Goal: Task Accomplishment & Management: Use online tool/utility

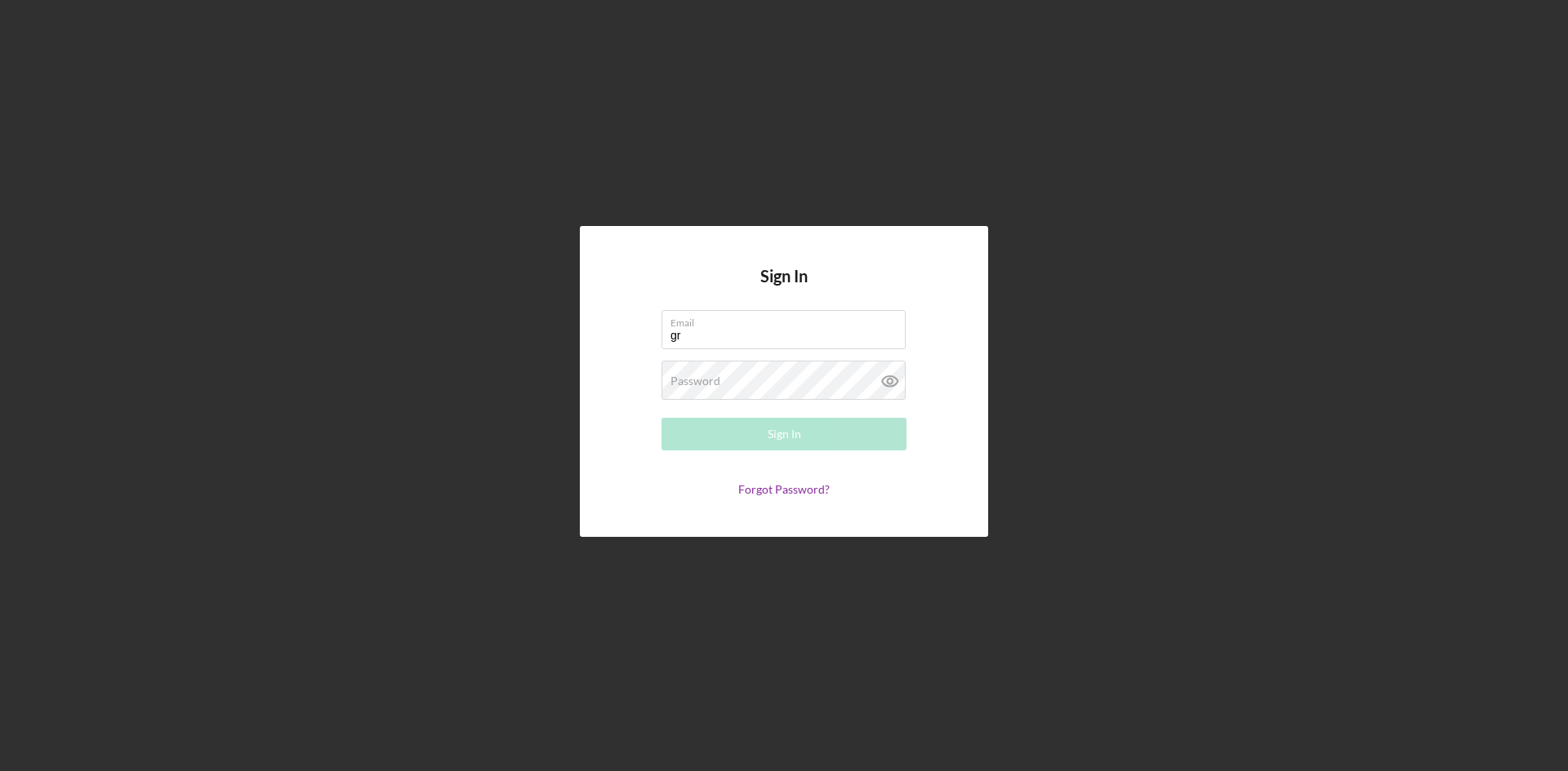
type input "[EMAIL_ADDRESS][DOMAIN_NAME]"
click at [661, 418] on button "Sign In" at bounding box center [784, 434] width 245 height 33
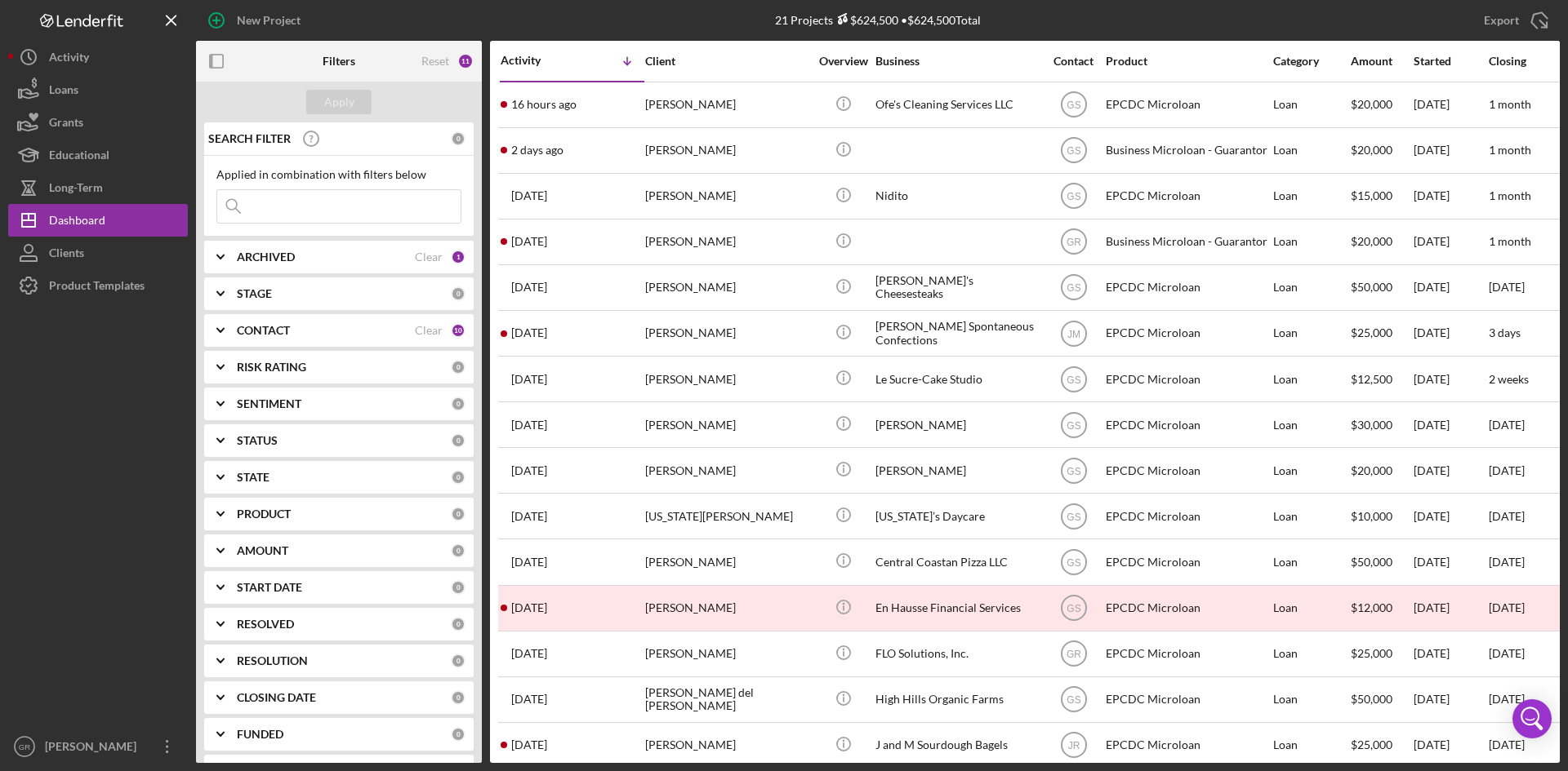
click at [301, 264] on div "ARCHIVED Clear 1" at bounding box center [351, 256] width 229 height 15
click at [227, 347] on input "Archived" at bounding box center [225, 350] width 16 height 16
checkbox input "true"
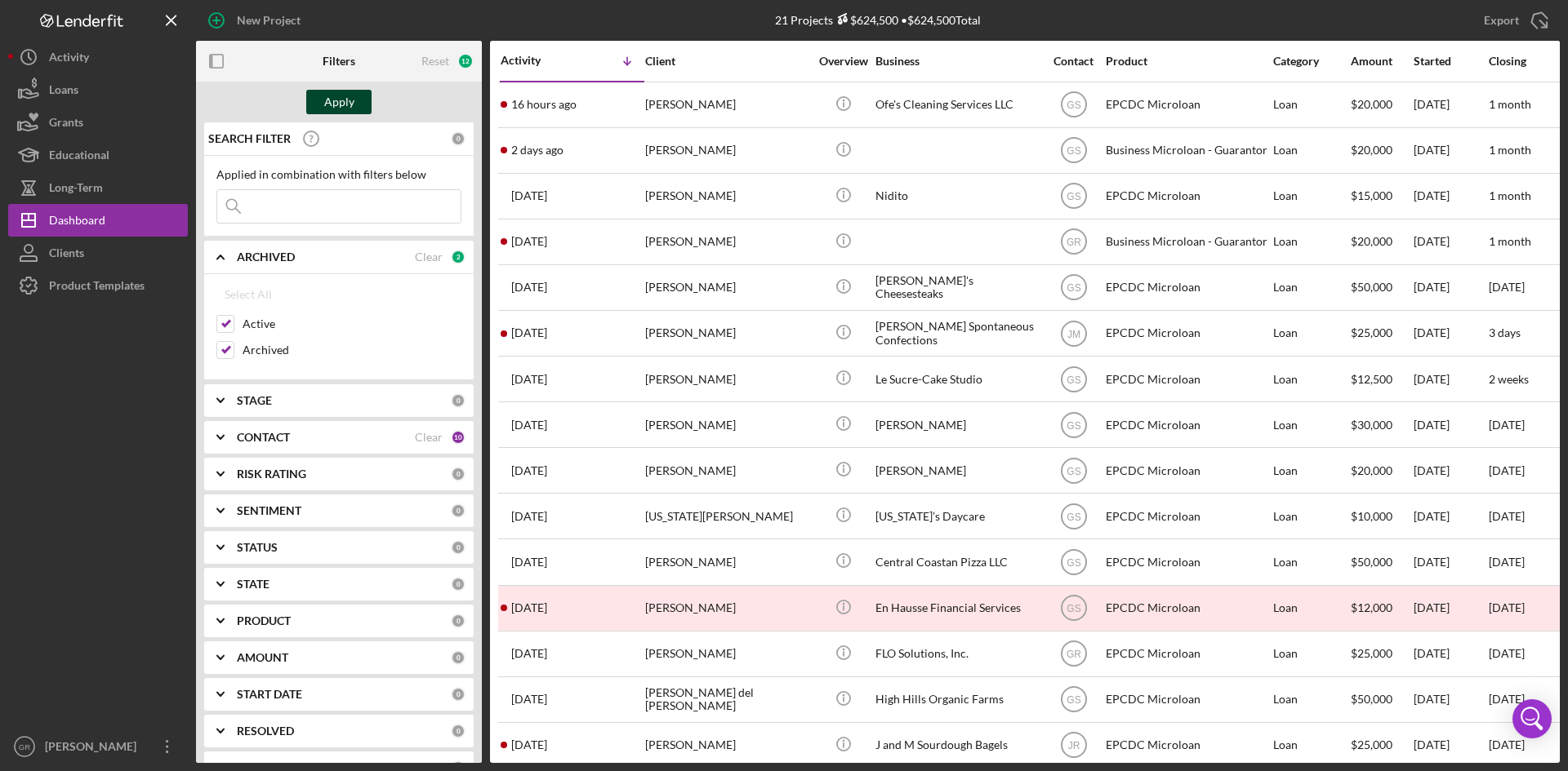
click at [344, 107] on div "Apply" at bounding box center [339, 102] width 30 height 24
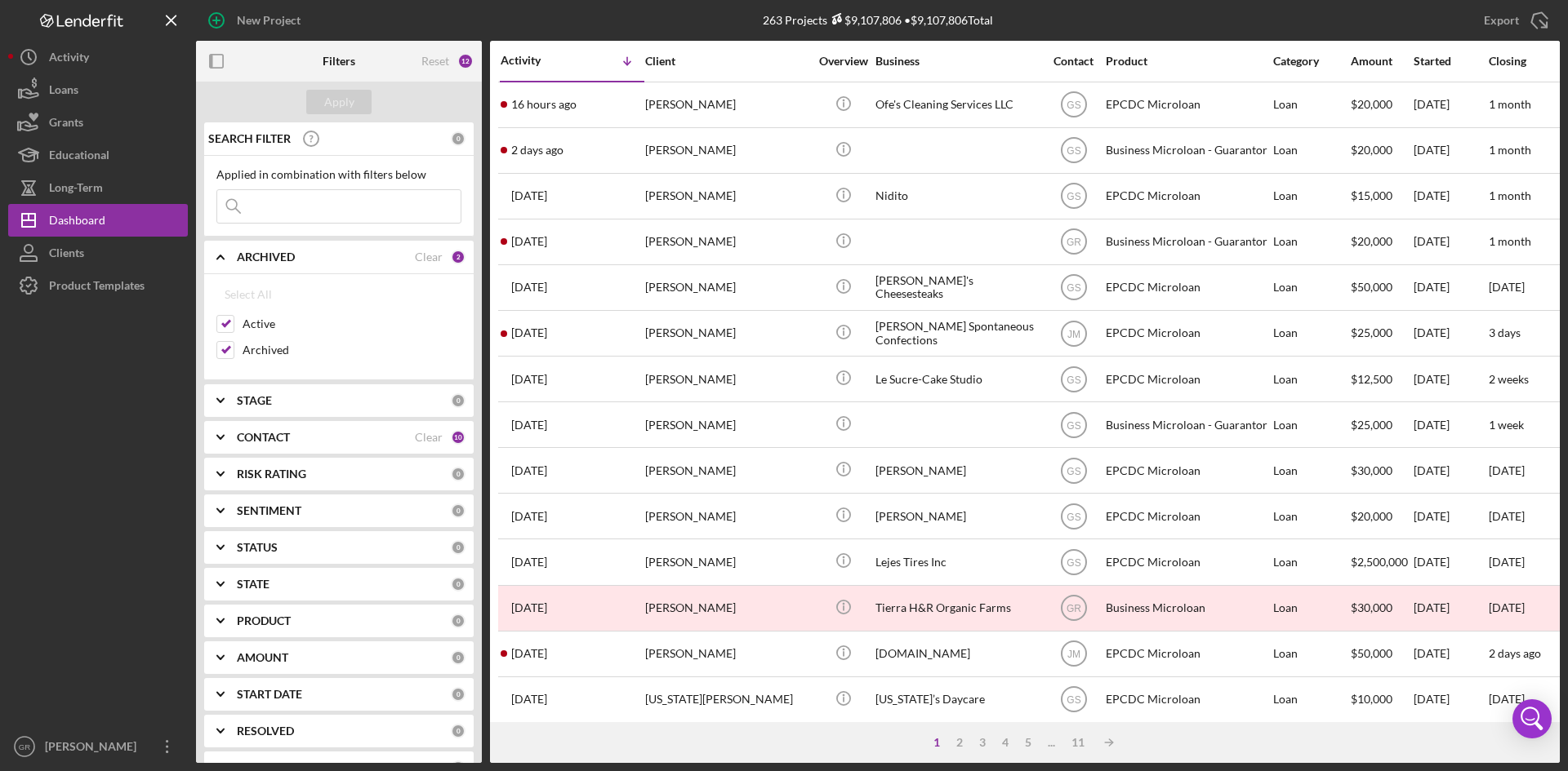
click at [333, 219] on input at bounding box center [339, 207] width 244 height 33
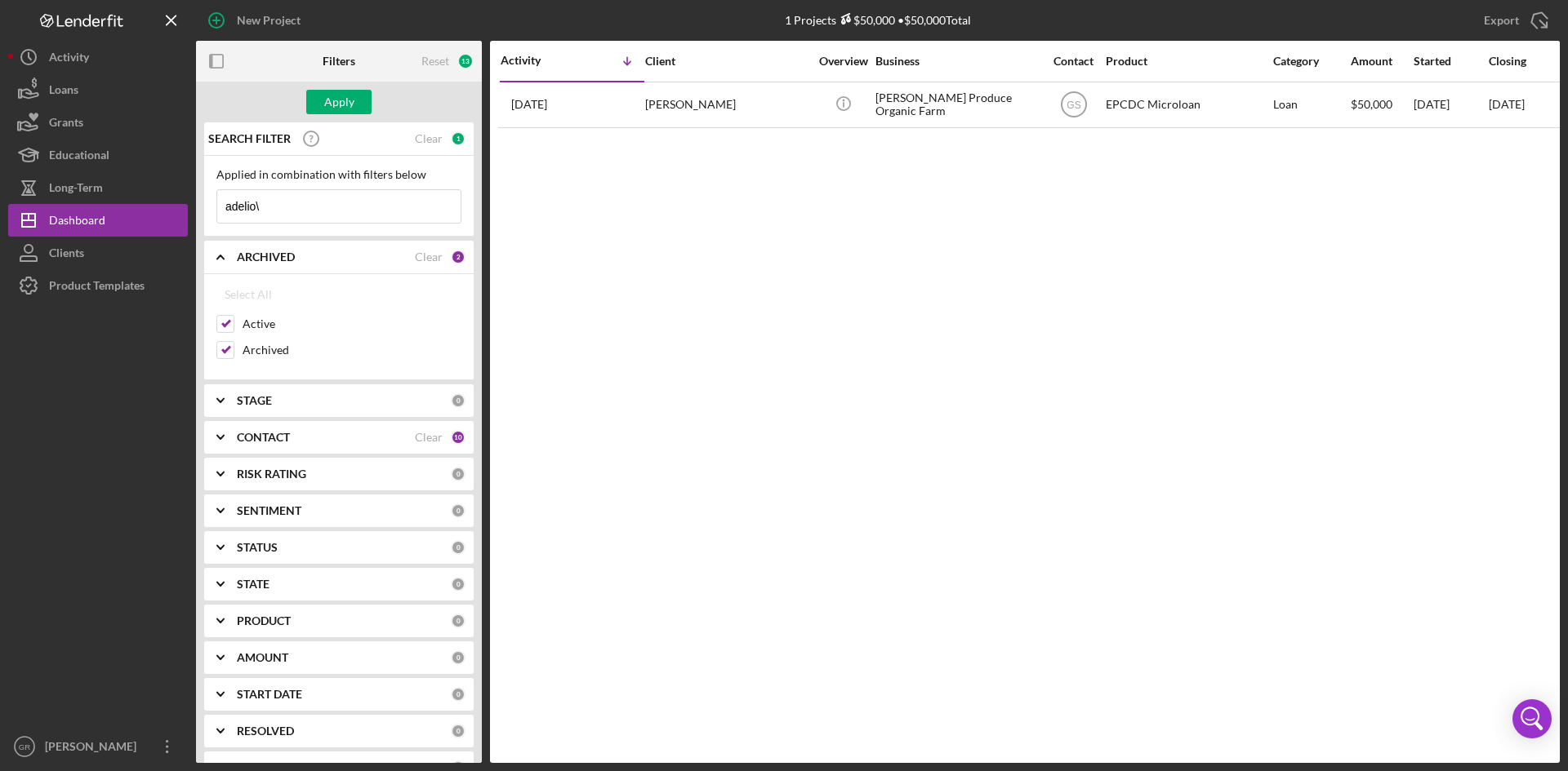
click at [343, 209] on input "adelio\" at bounding box center [339, 207] width 244 height 33
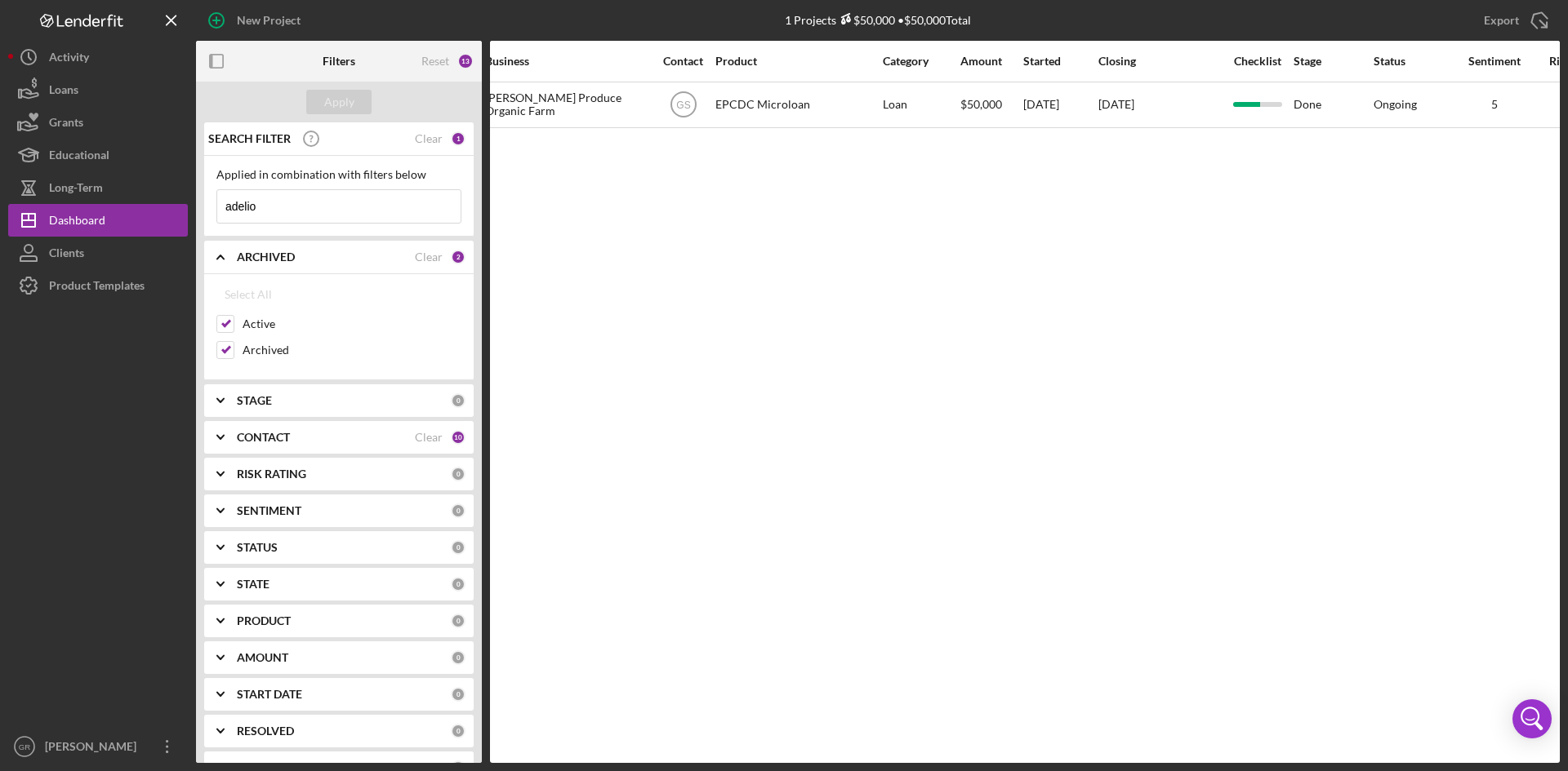
scroll to position [0, 349]
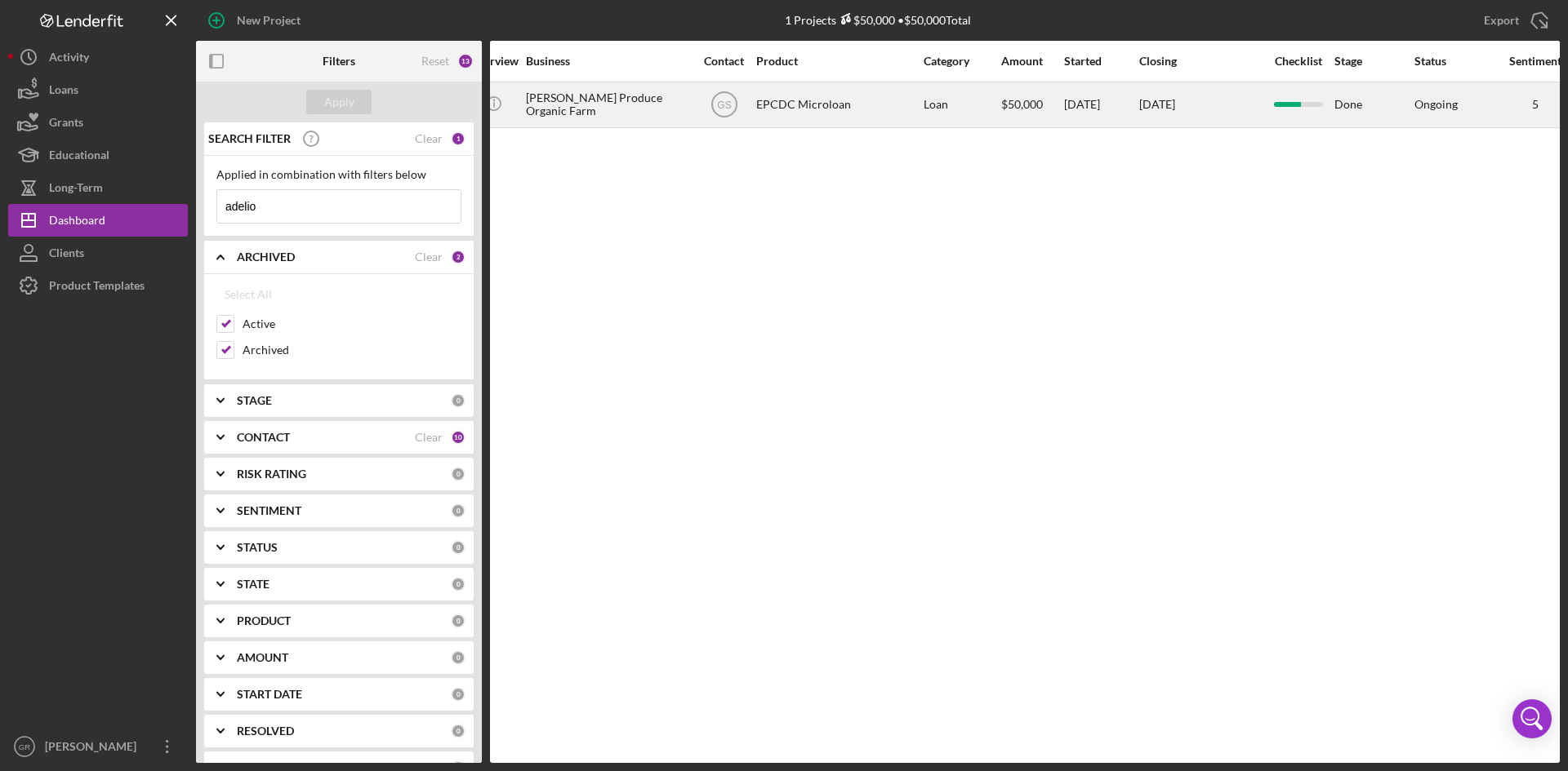
type input "adelio"
click at [856, 120] on div "EPCDC Microloan" at bounding box center [838, 105] width 163 height 43
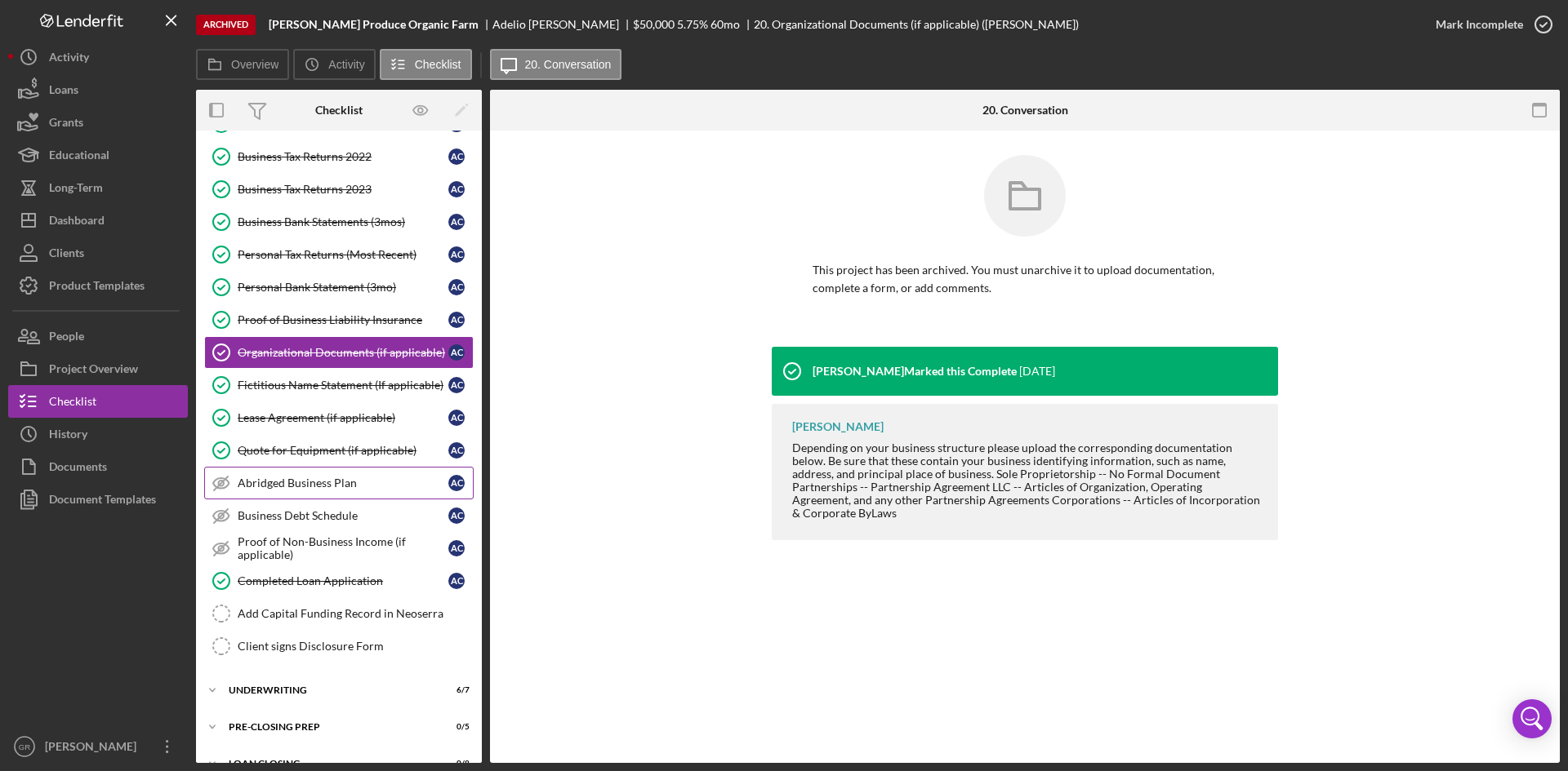
scroll to position [299, 0]
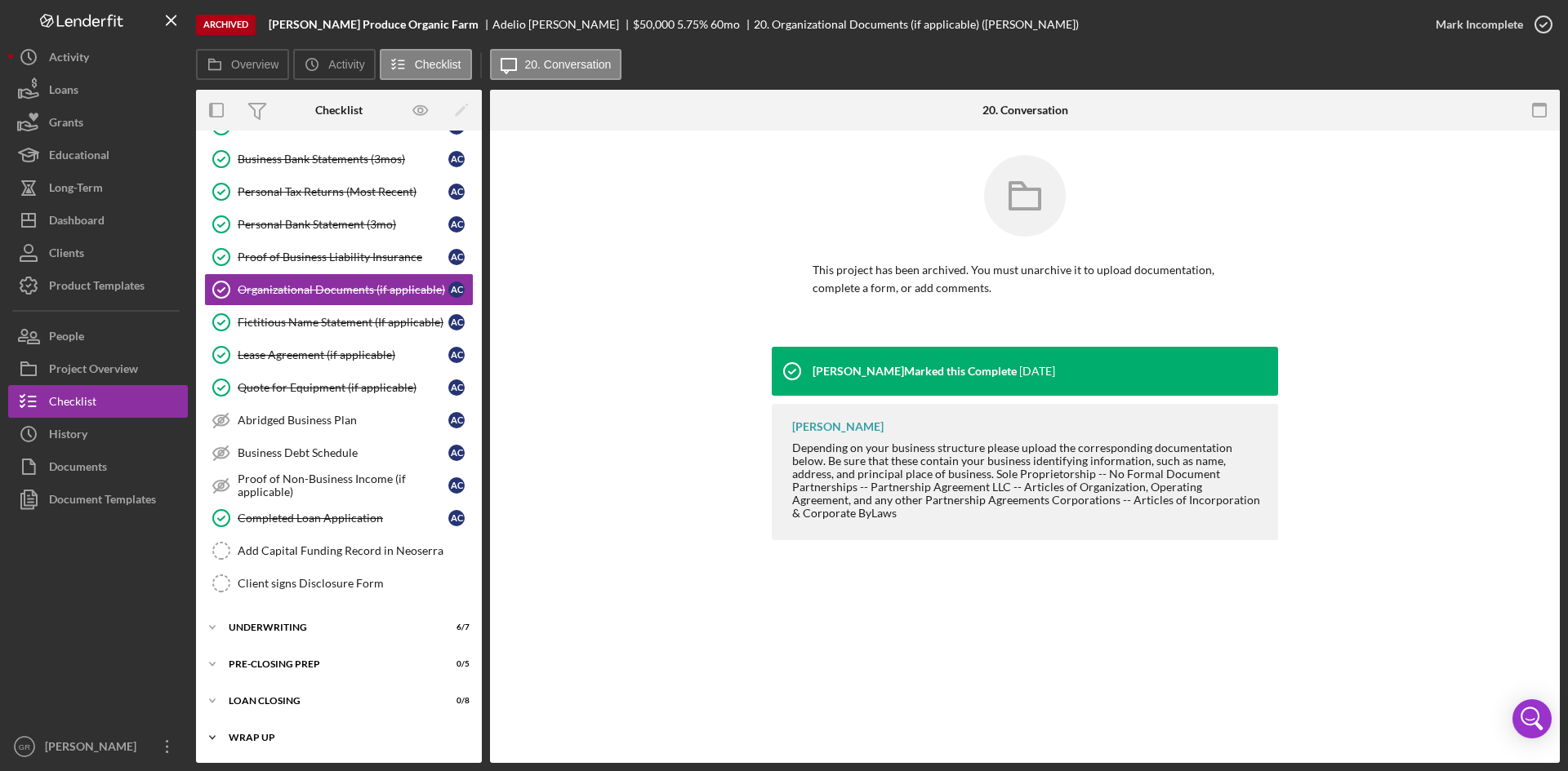
click at [237, 740] on div "Wrap Up" at bounding box center [345, 737] width 233 height 10
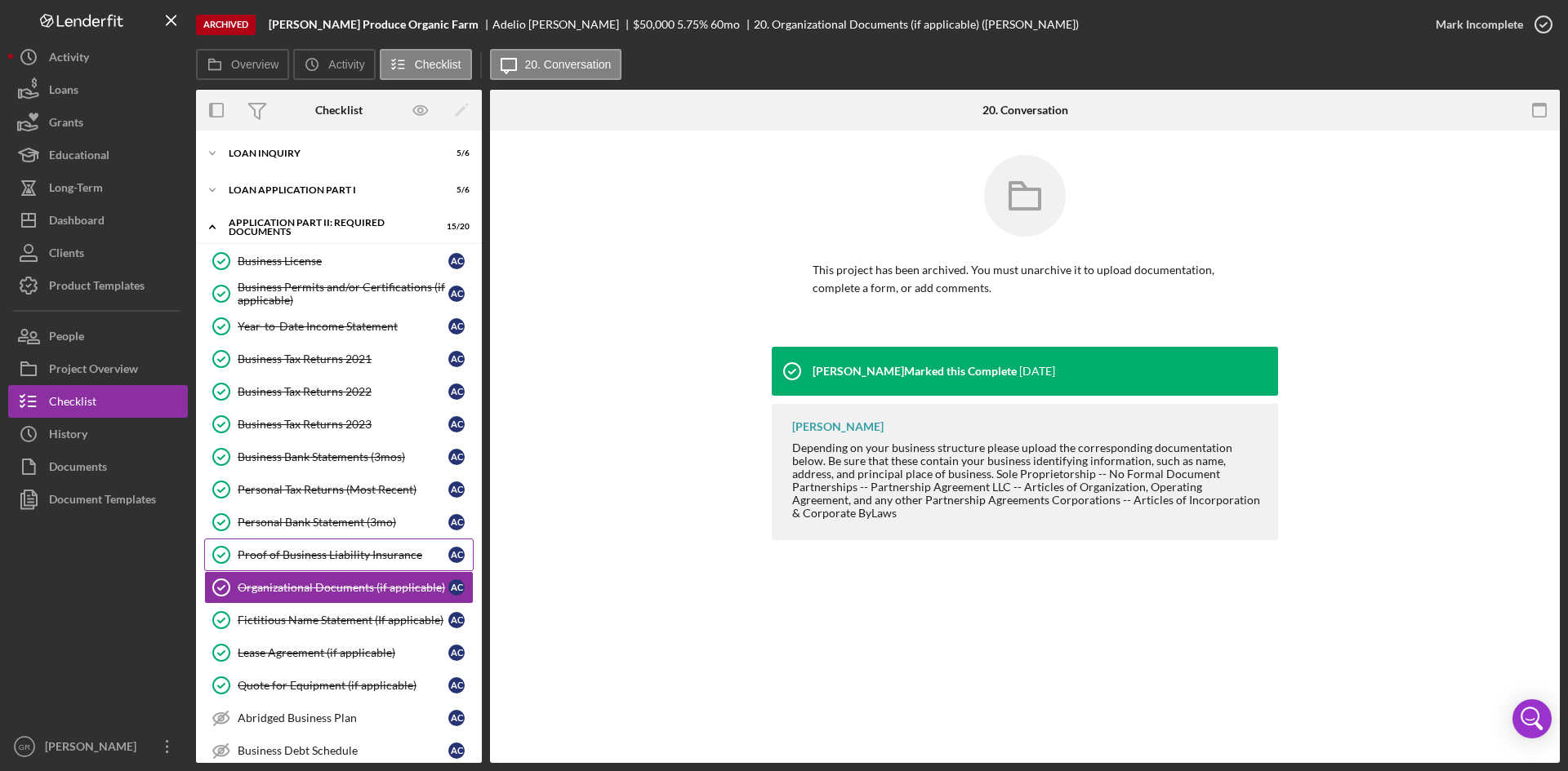
scroll to position [0, 0]
click at [100, 484] on div "Document Templates" at bounding box center [102, 502] width 107 height 36
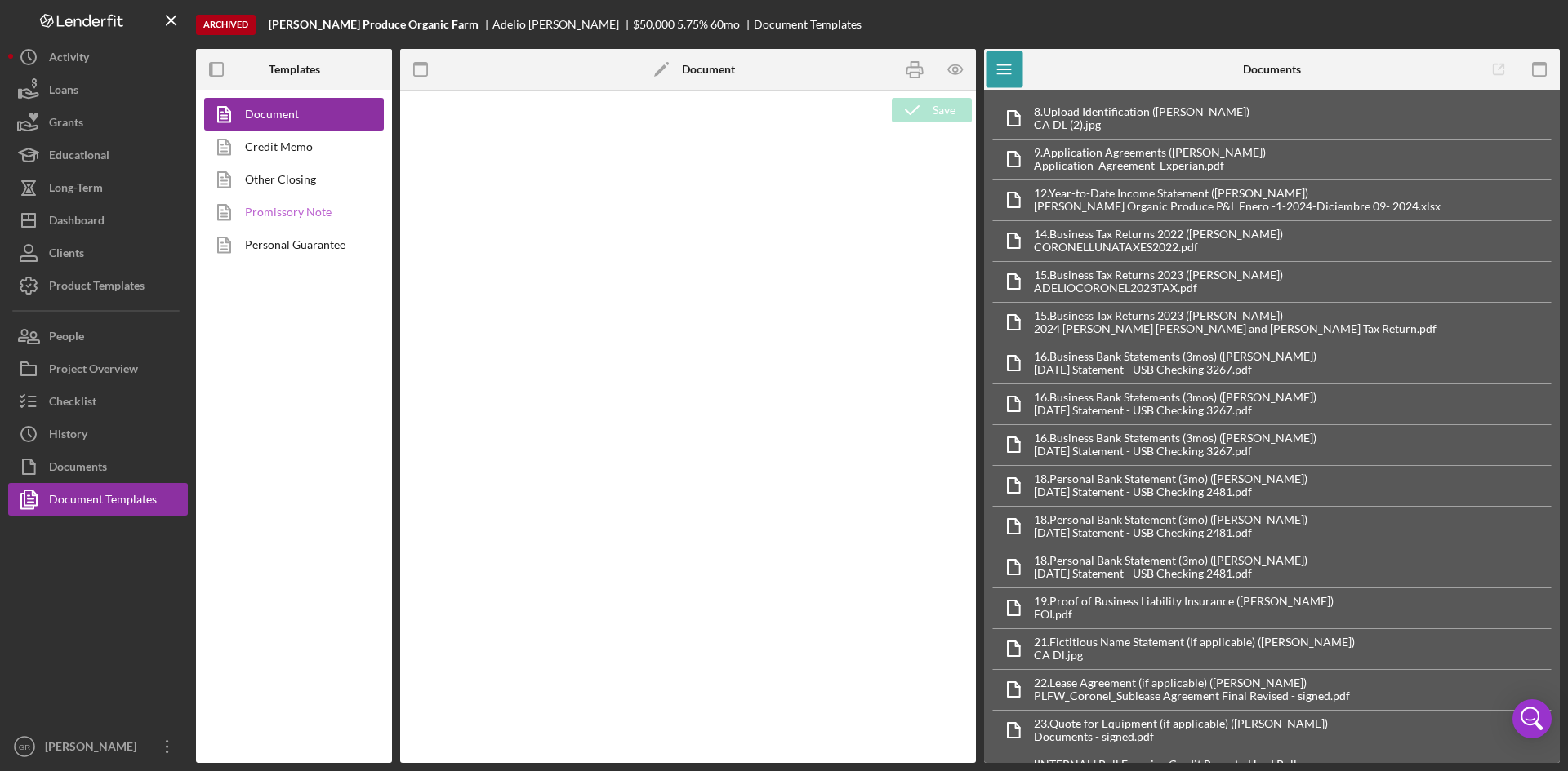
type textarea "<pre style="text-align: right"><span style="font-size: 10pt">OFFICE </span><str…"
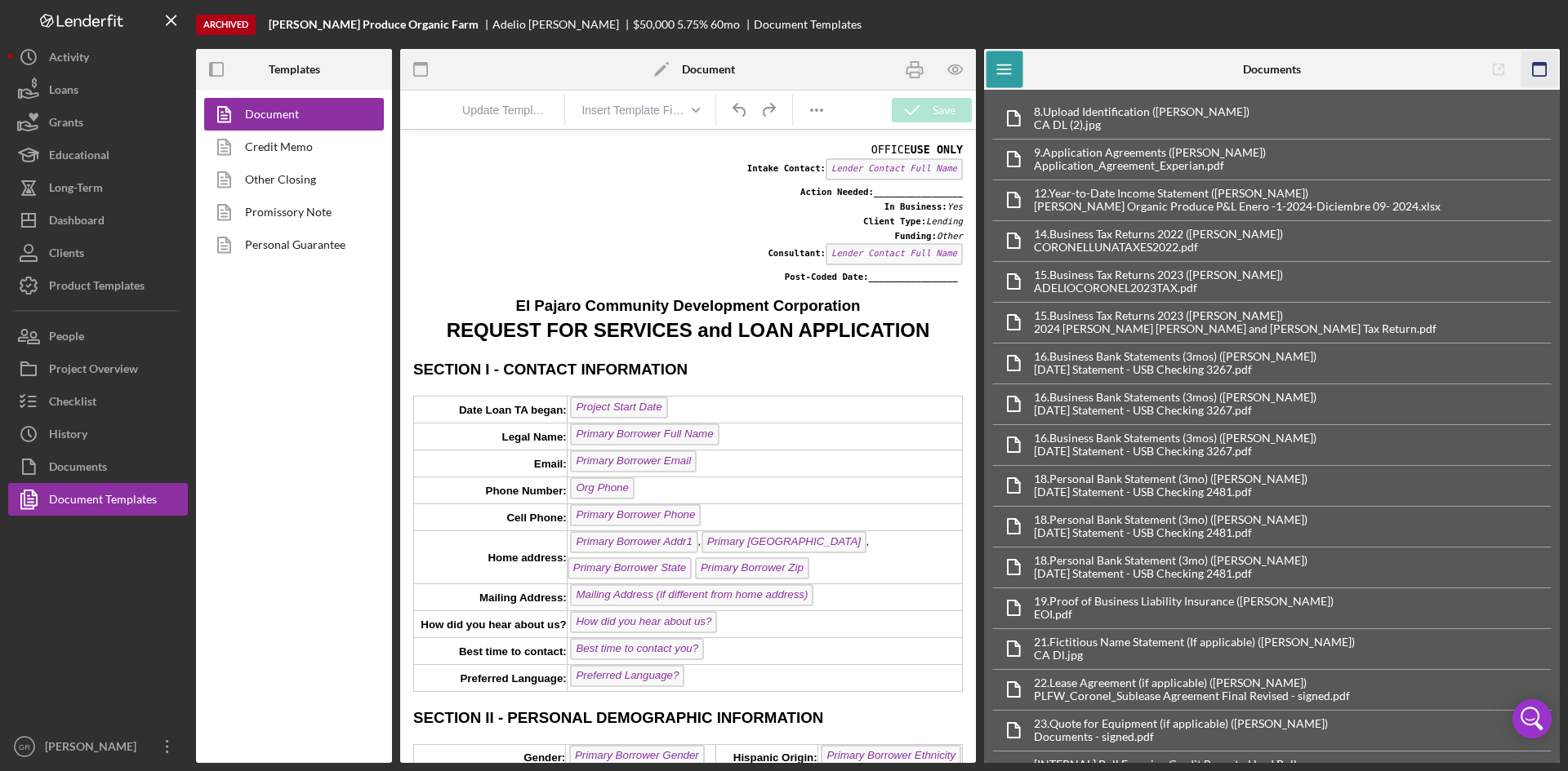
click at [1531, 71] on icon "button" at bounding box center [1540, 69] width 36 height 36
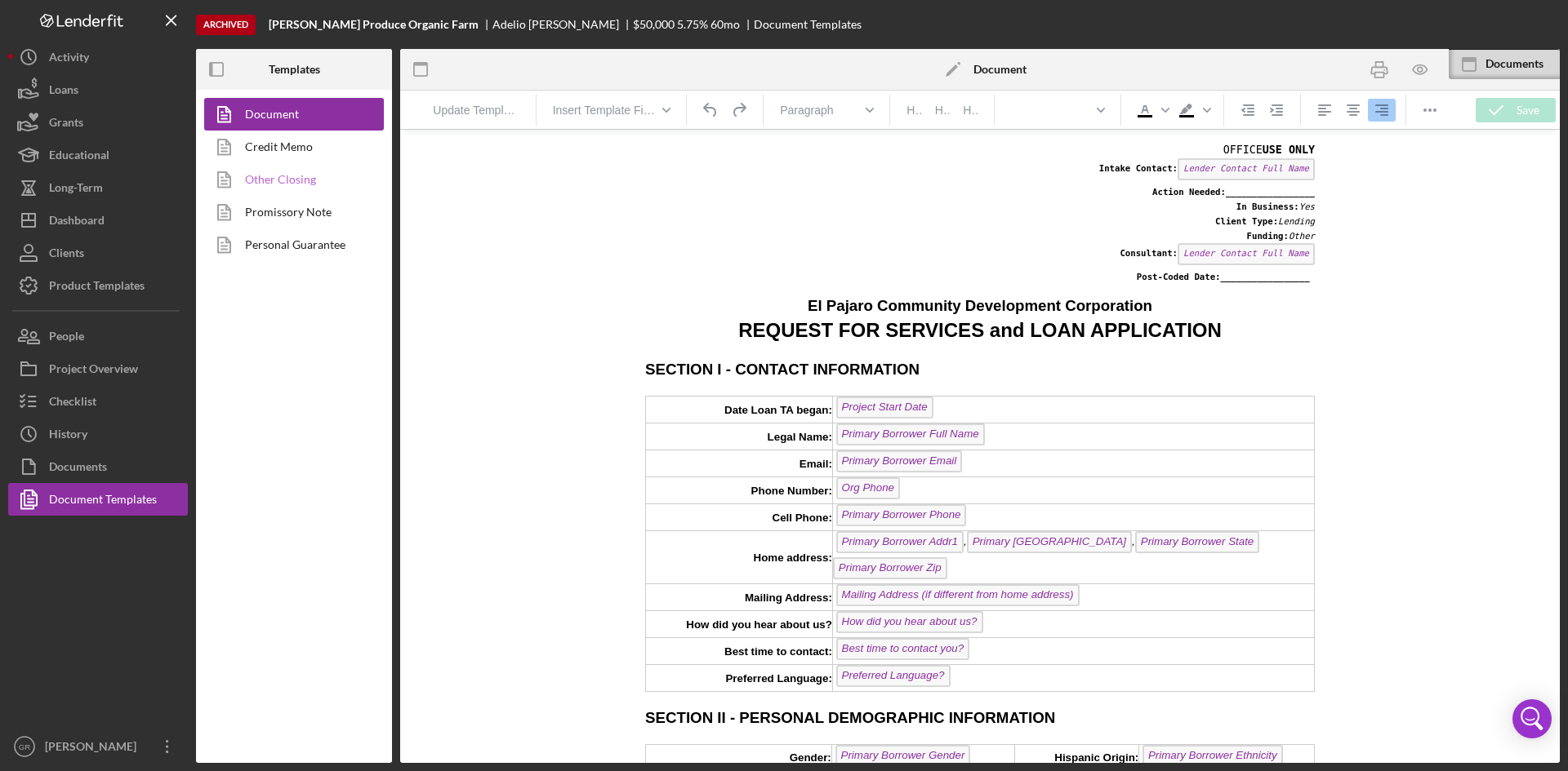
click at [318, 177] on link "Other Closing" at bounding box center [290, 179] width 172 height 33
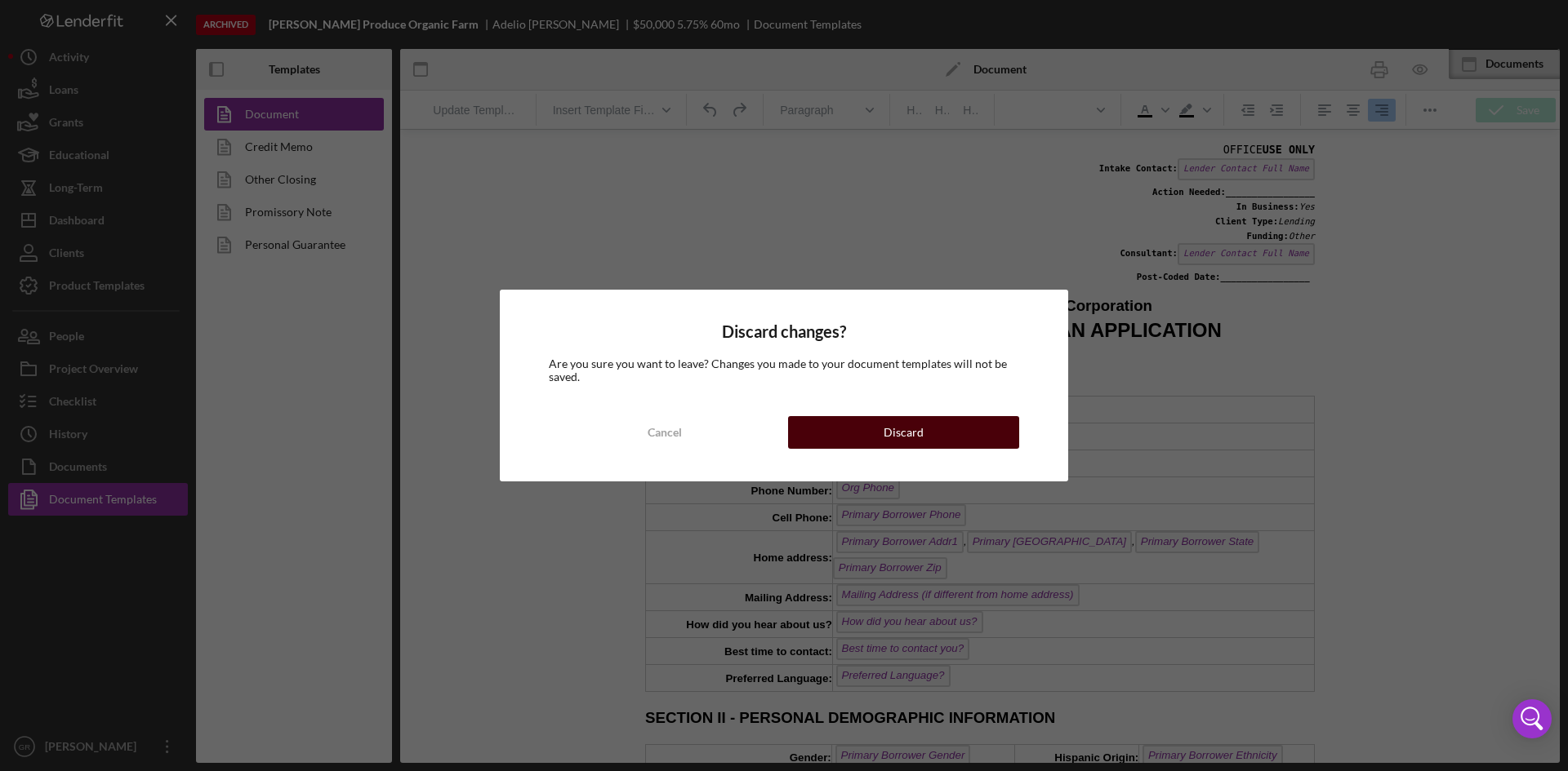
click at [798, 446] on button "Discard" at bounding box center [903, 433] width 231 height 33
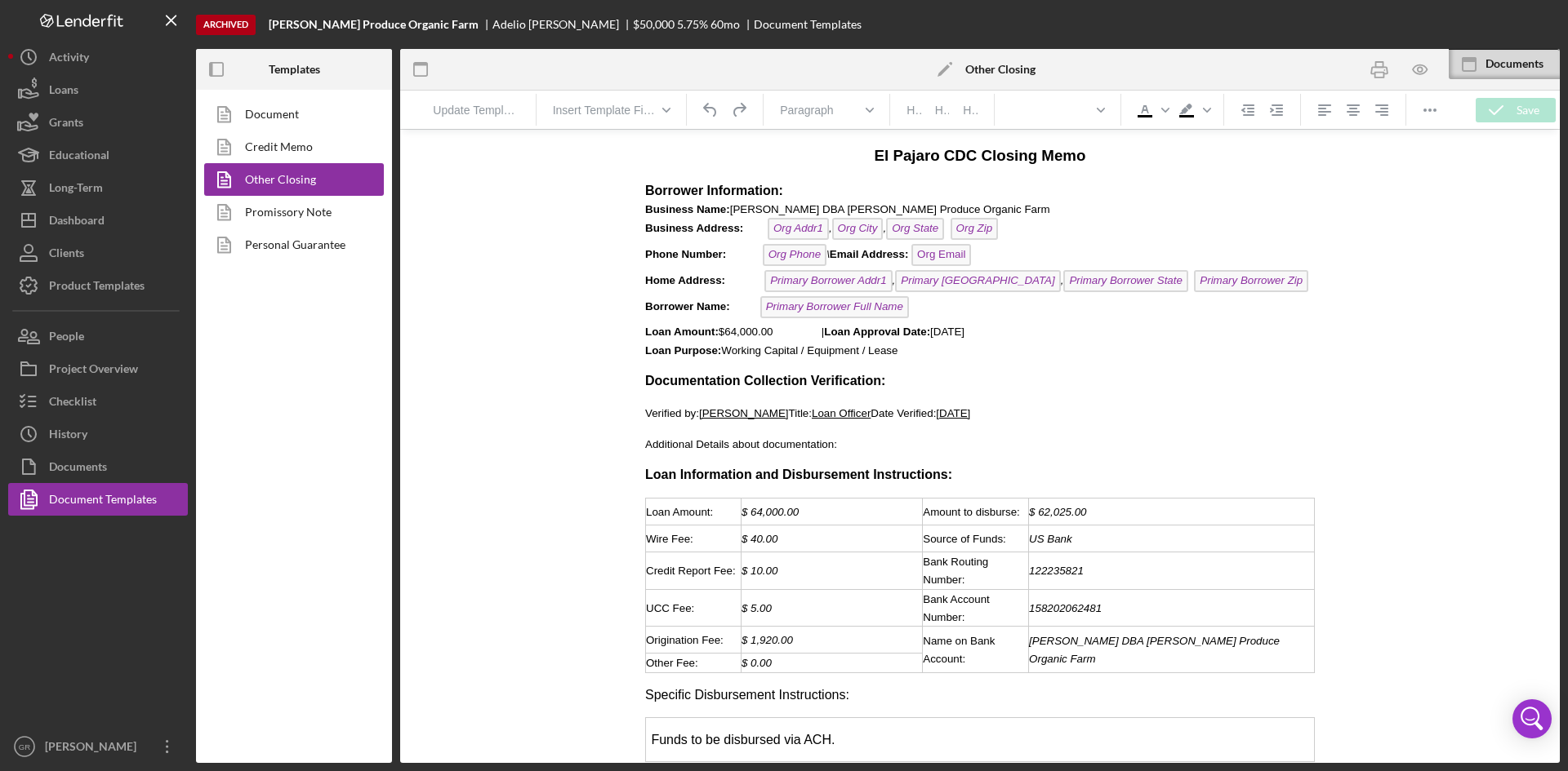
click at [818, 333] on span "Loan Amount: $64,000.00 | Loan Approval Date: [DATE]" at bounding box center [804, 332] width 319 height 12
click at [1425, 59] on icon "button" at bounding box center [1420, 69] width 36 height 36
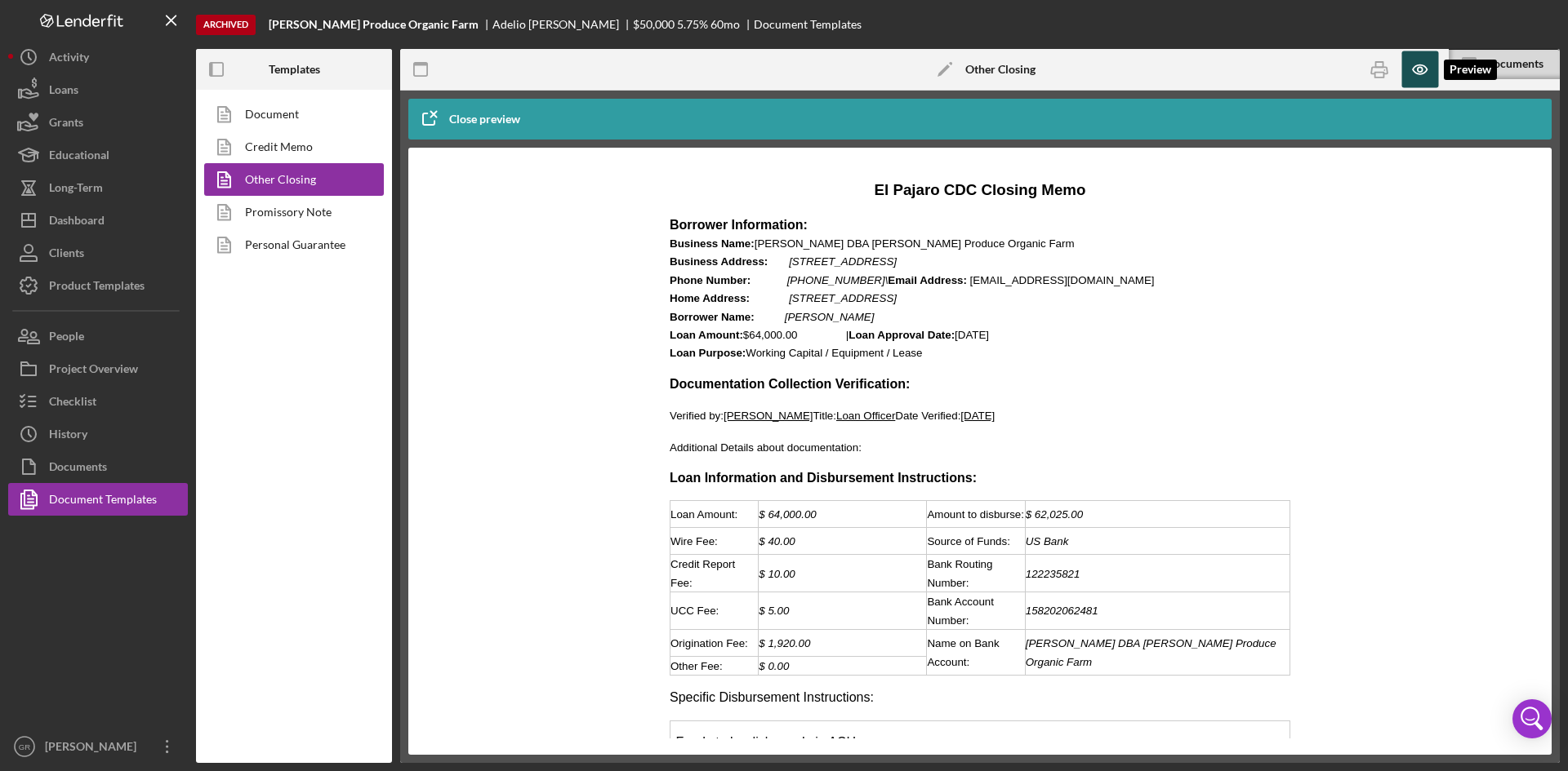
click at [1434, 72] on icon "button" at bounding box center [1420, 69] width 36 height 36
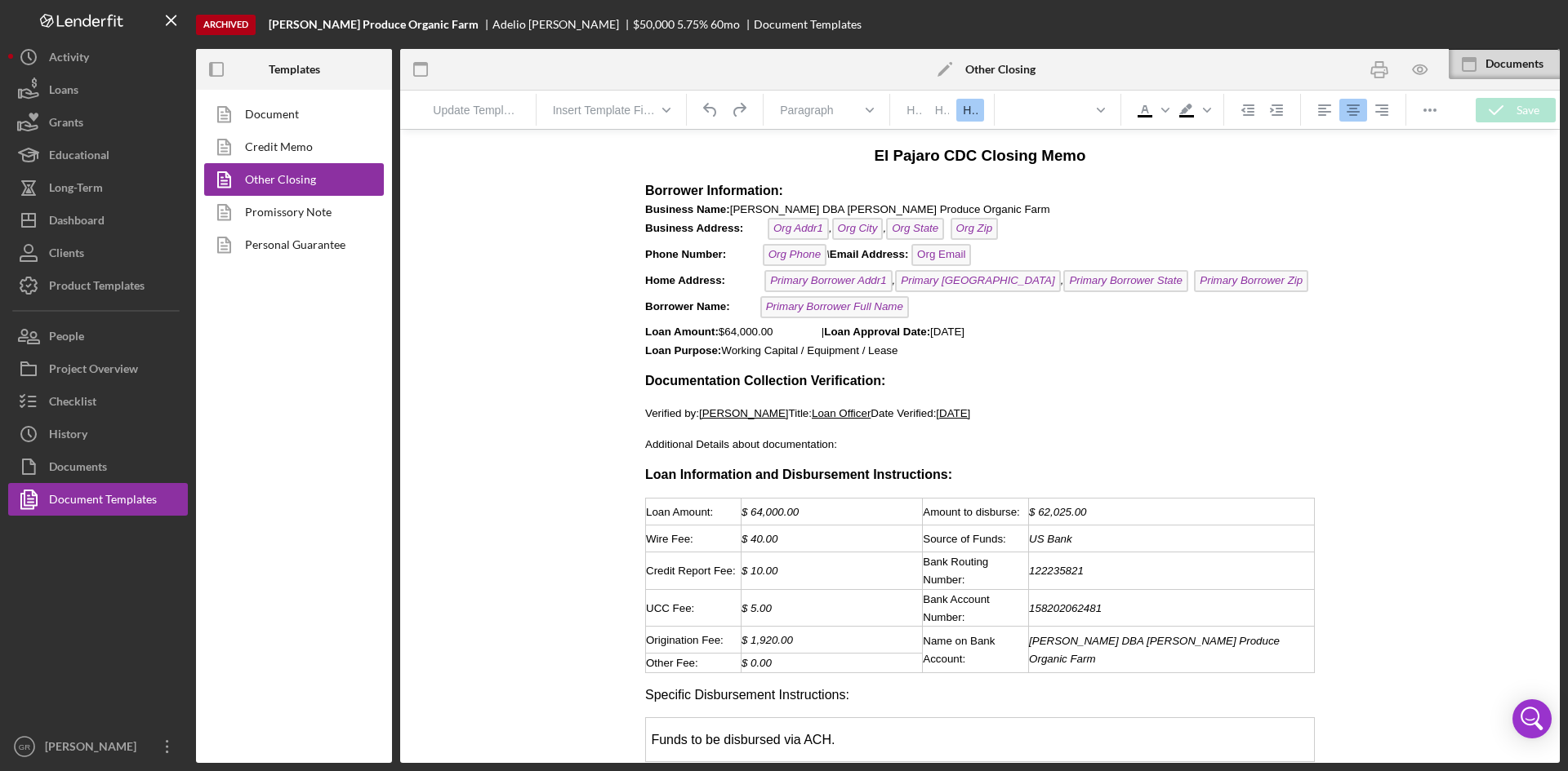
click at [823, 334] on span "Loan Amount: $64,000.00 | Loan Approval Date: [DATE]" at bounding box center [804, 332] width 319 height 12
click at [817, 328] on span "Loan Amount: $64,000.00 | Loan Approval Date: [DATE]" at bounding box center [804, 332] width 319 height 12
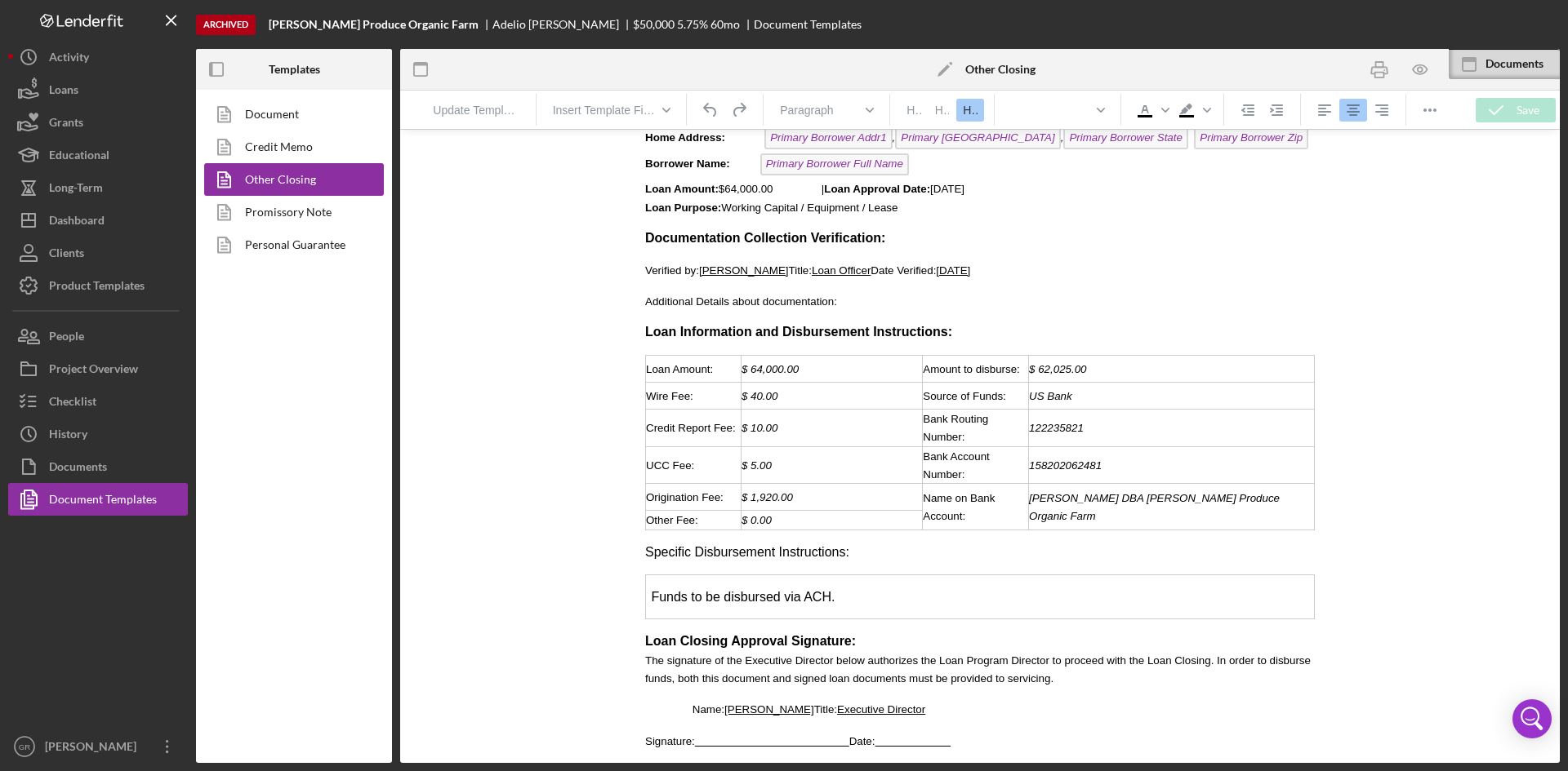
click at [999, 421] on div "Bank Routing Number:" at bounding box center [976, 428] width 106 height 36
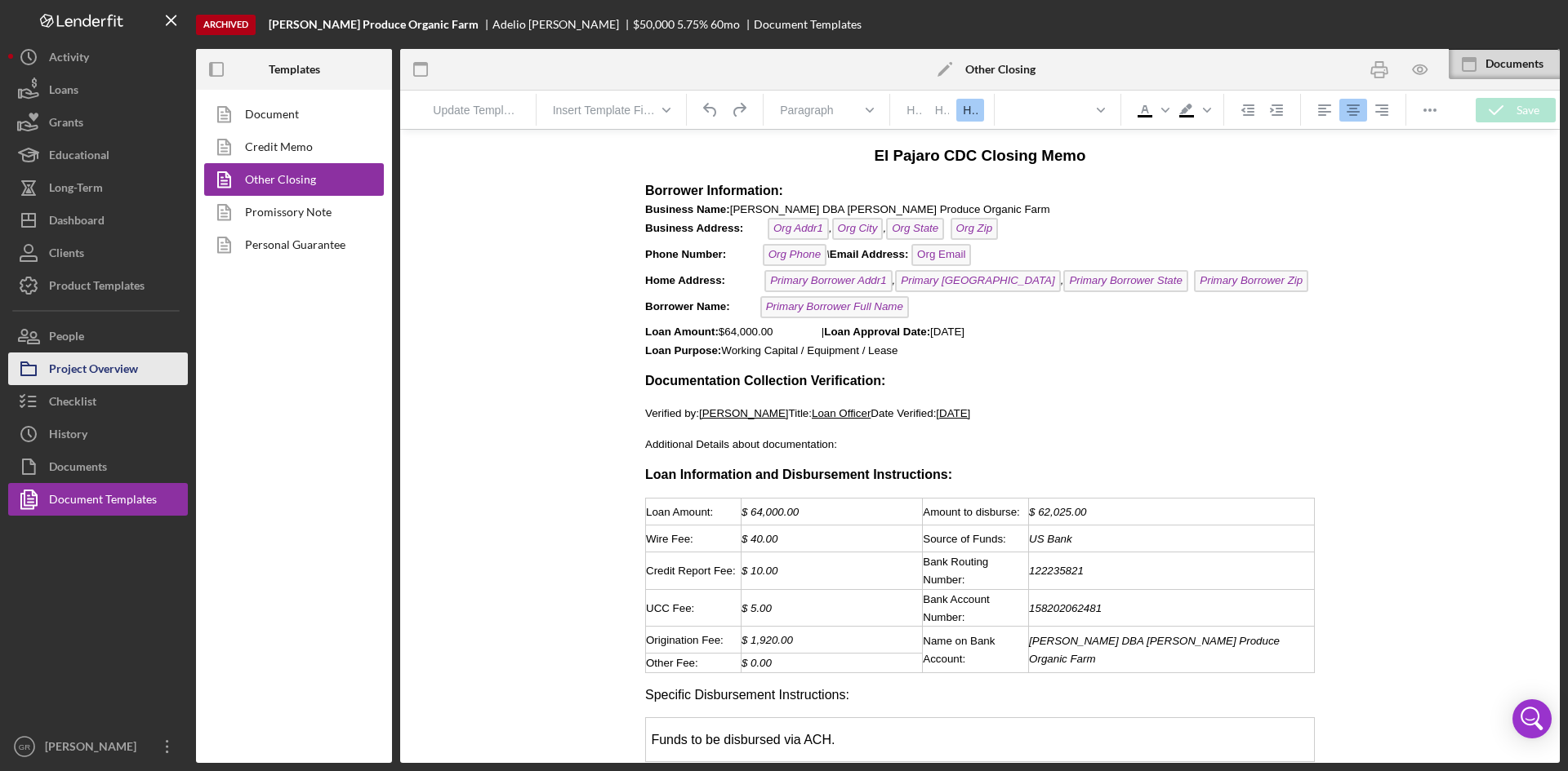
click at [119, 372] on div "Project Overview" at bounding box center [94, 371] width 89 height 36
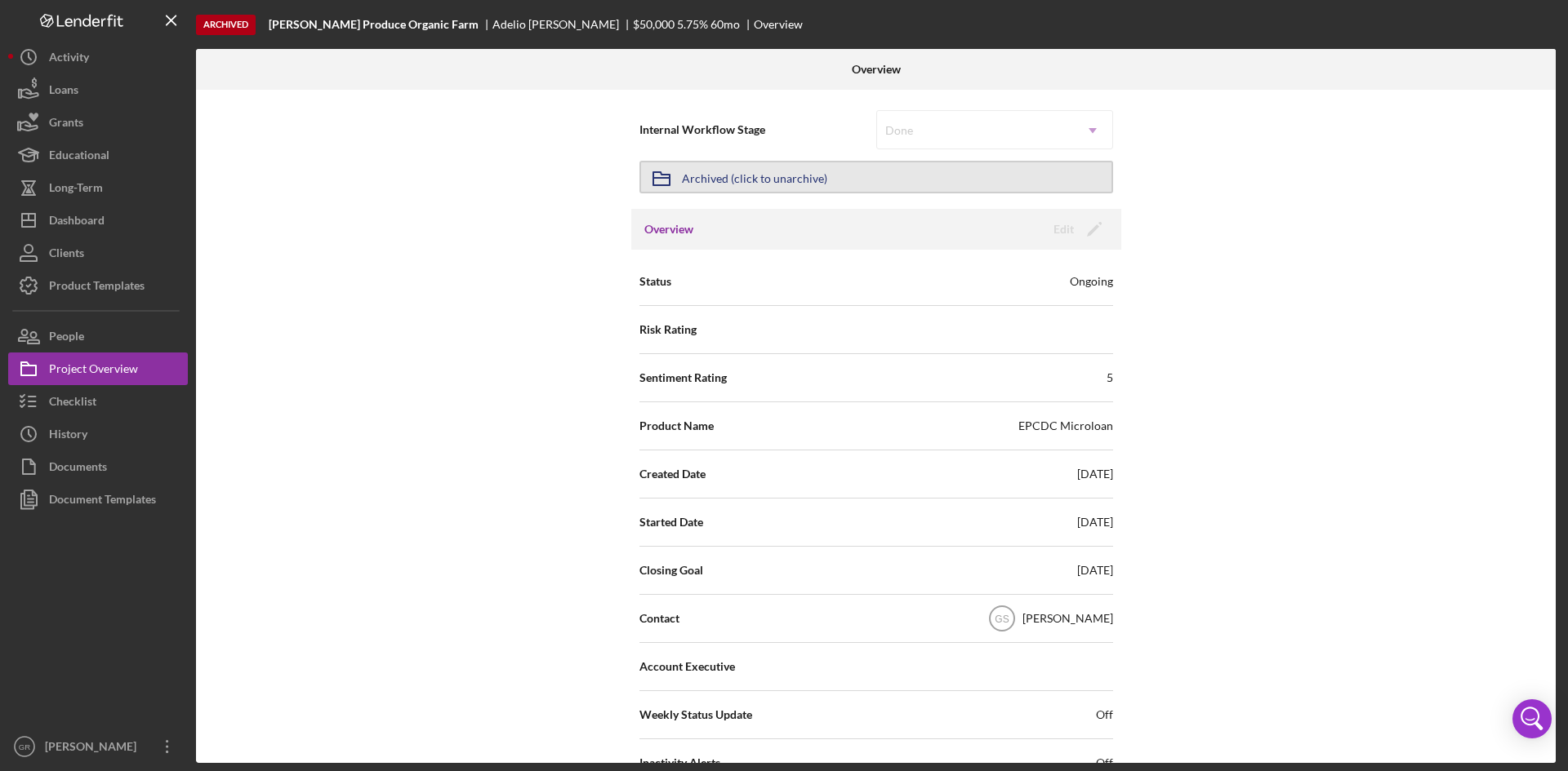
click at [735, 183] on div "Archived (click to unarchive)" at bounding box center [755, 178] width 146 height 29
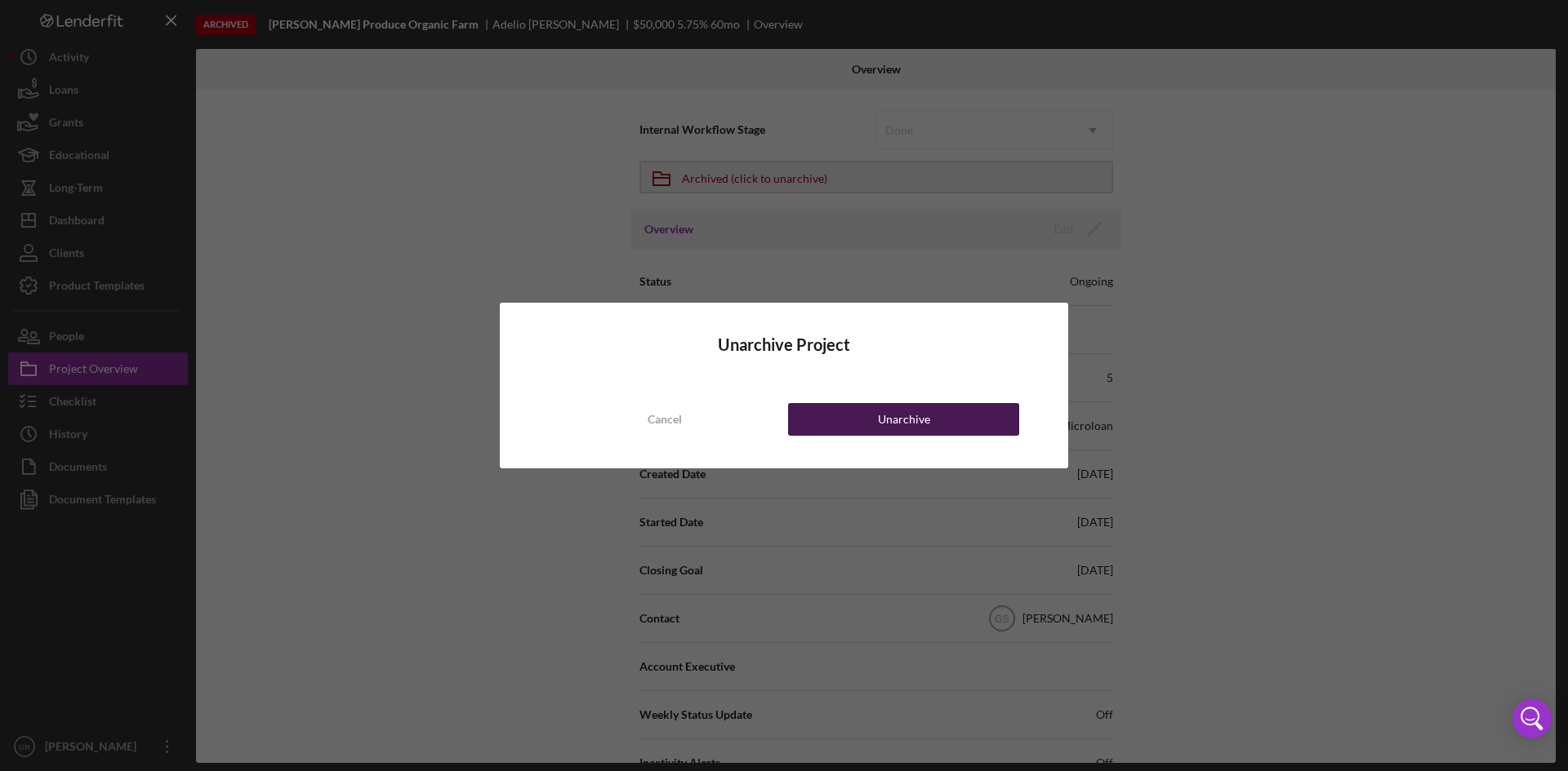
click at [881, 427] on div "Unarchive" at bounding box center [904, 420] width 52 height 33
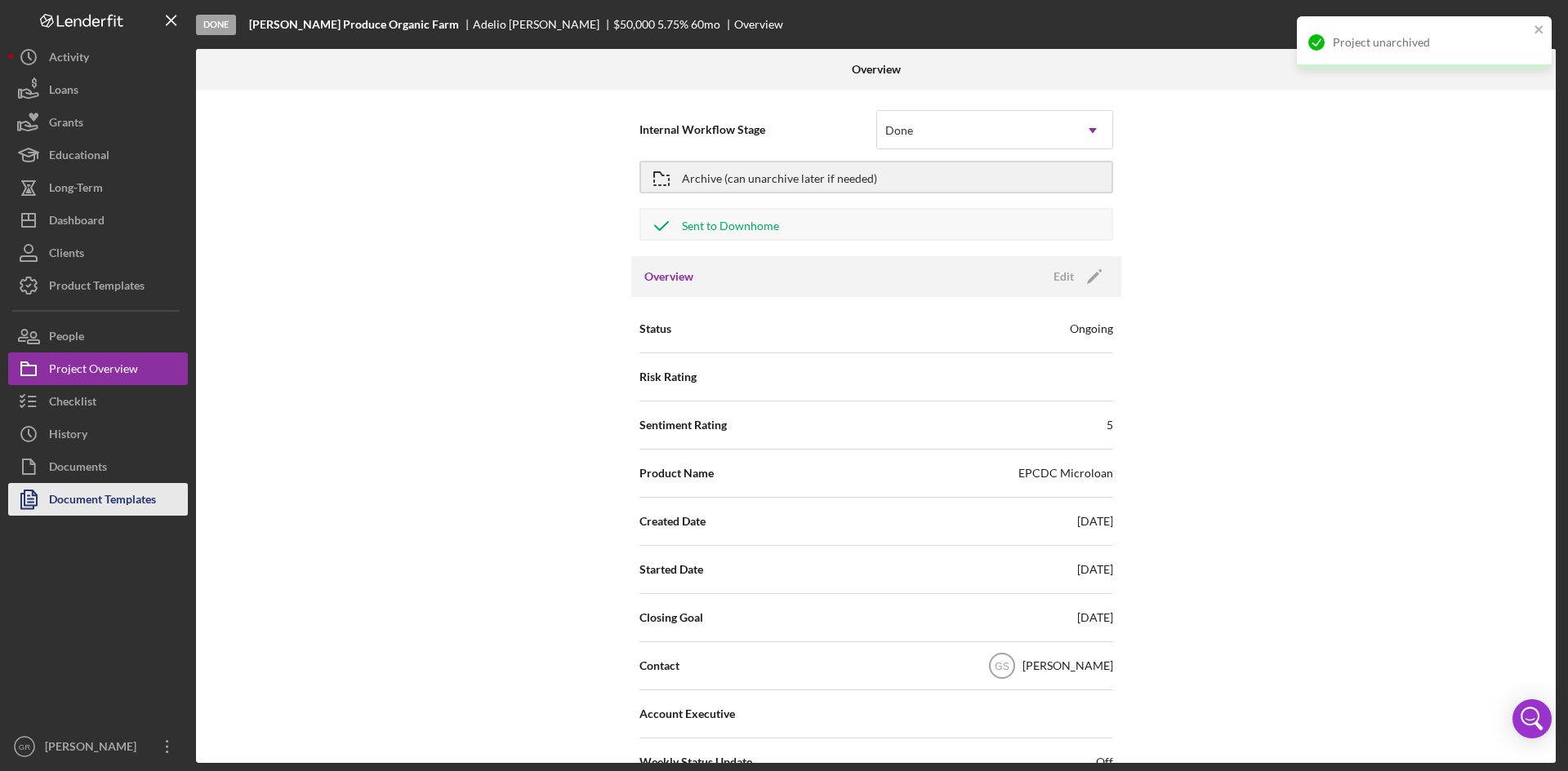
click at [92, 495] on div "Document Templates" at bounding box center [102, 502] width 107 height 36
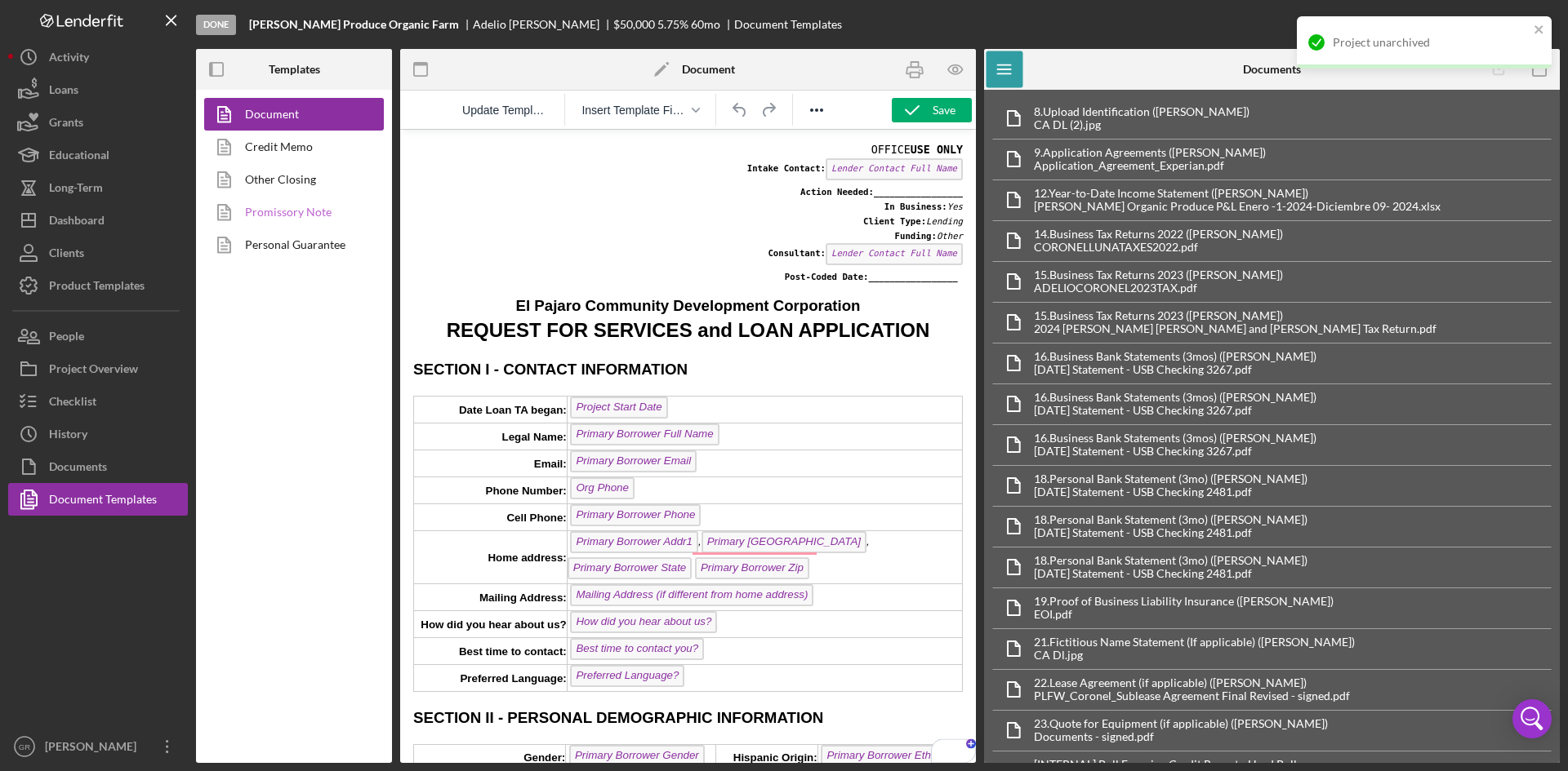
click at [267, 216] on link "Promissory Note" at bounding box center [290, 212] width 172 height 33
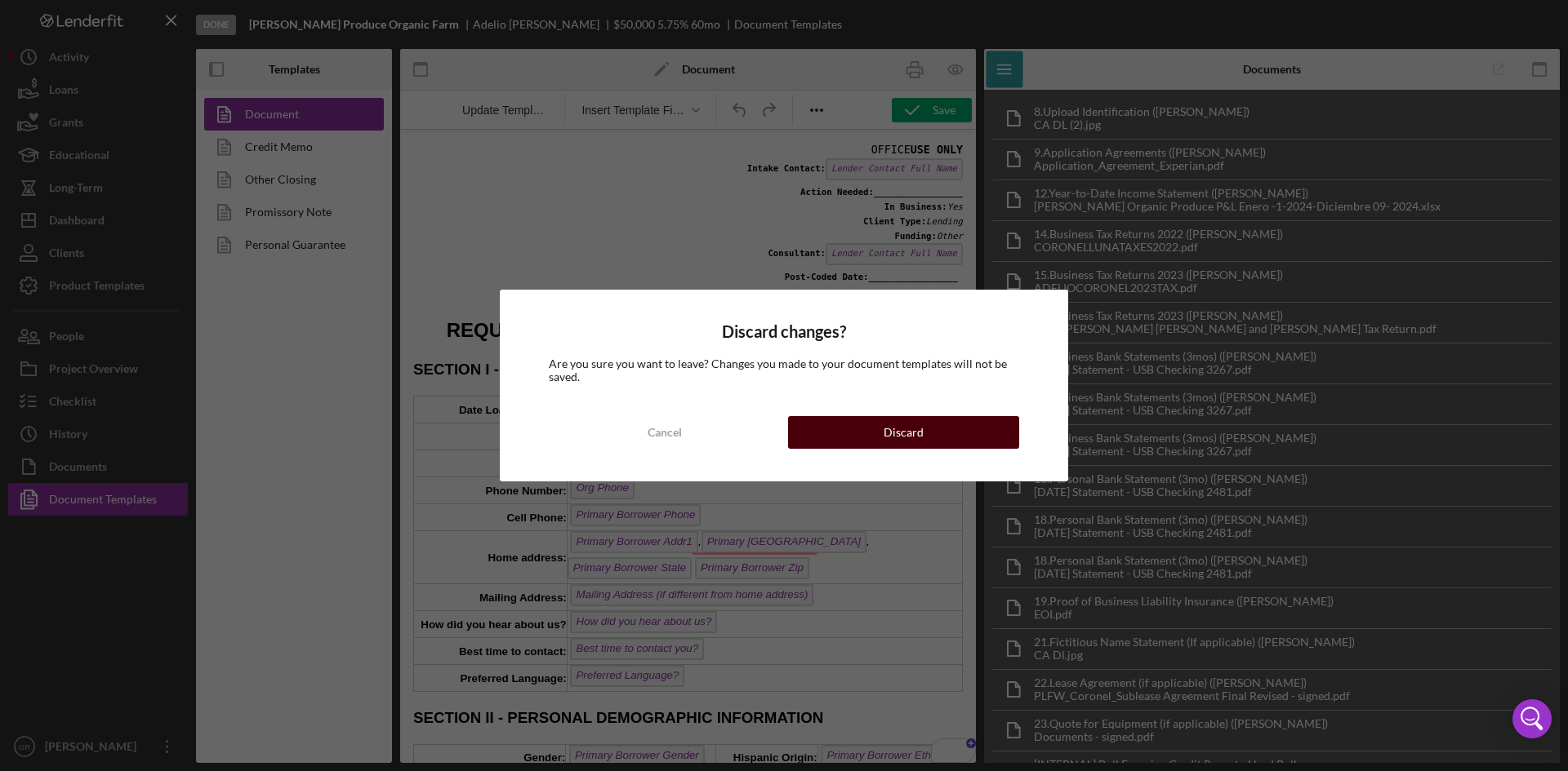
click at [889, 431] on div "Discard" at bounding box center [904, 433] width 40 height 33
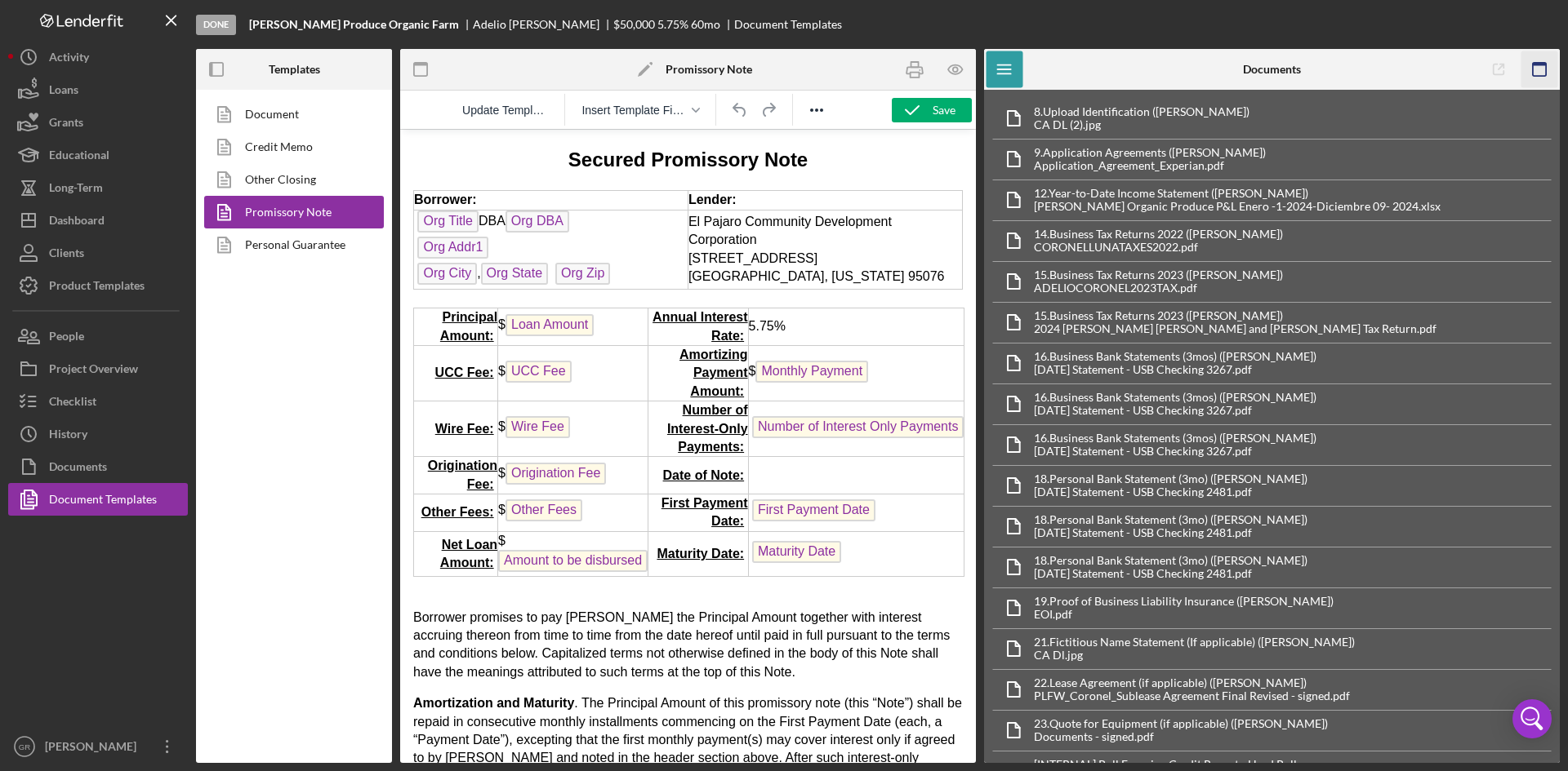
click at [1540, 78] on icon "button" at bounding box center [1540, 69] width 36 height 36
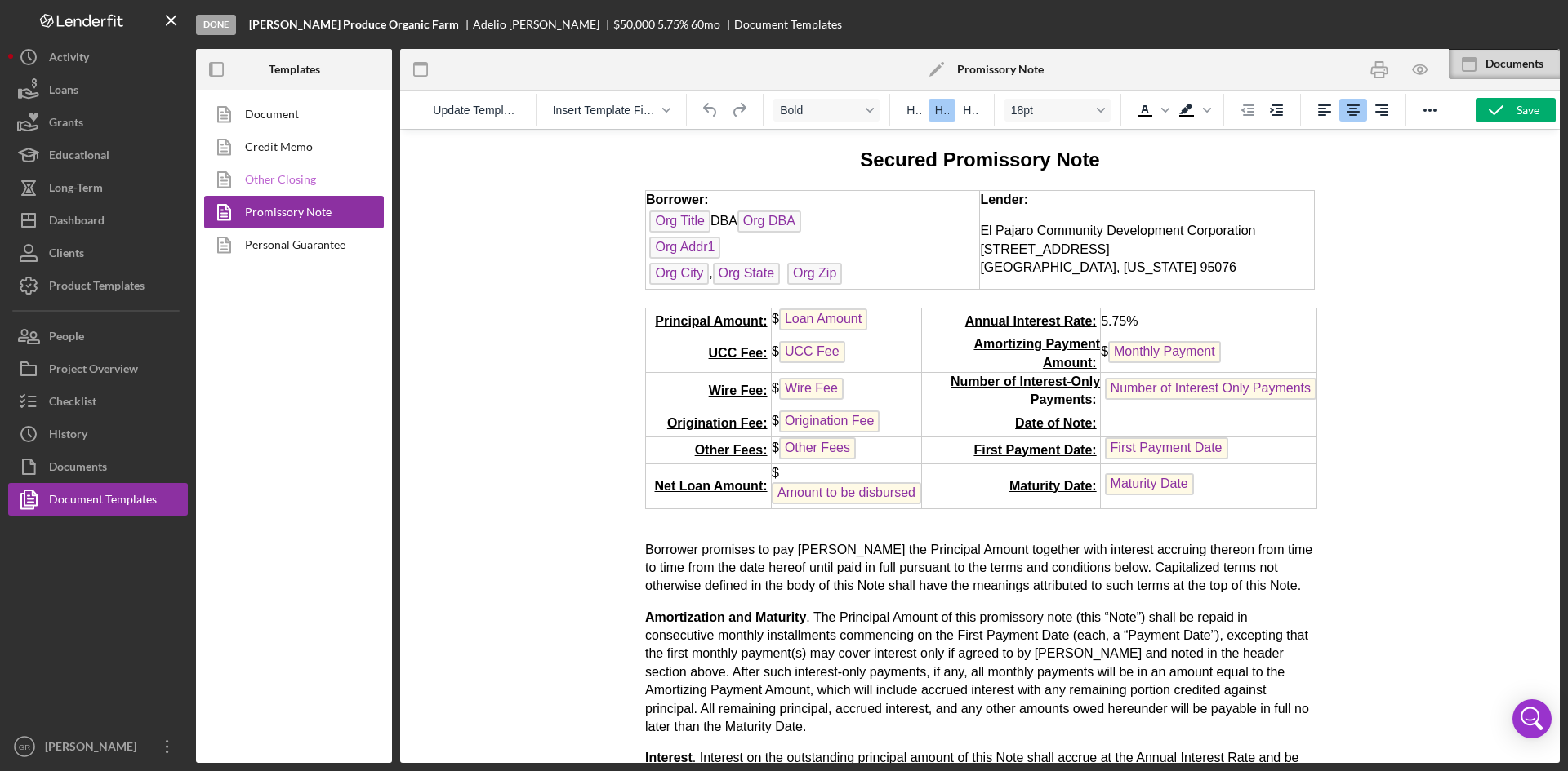
click at [278, 172] on link "Other Closing" at bounding box center [290, 179] width 172 height 33
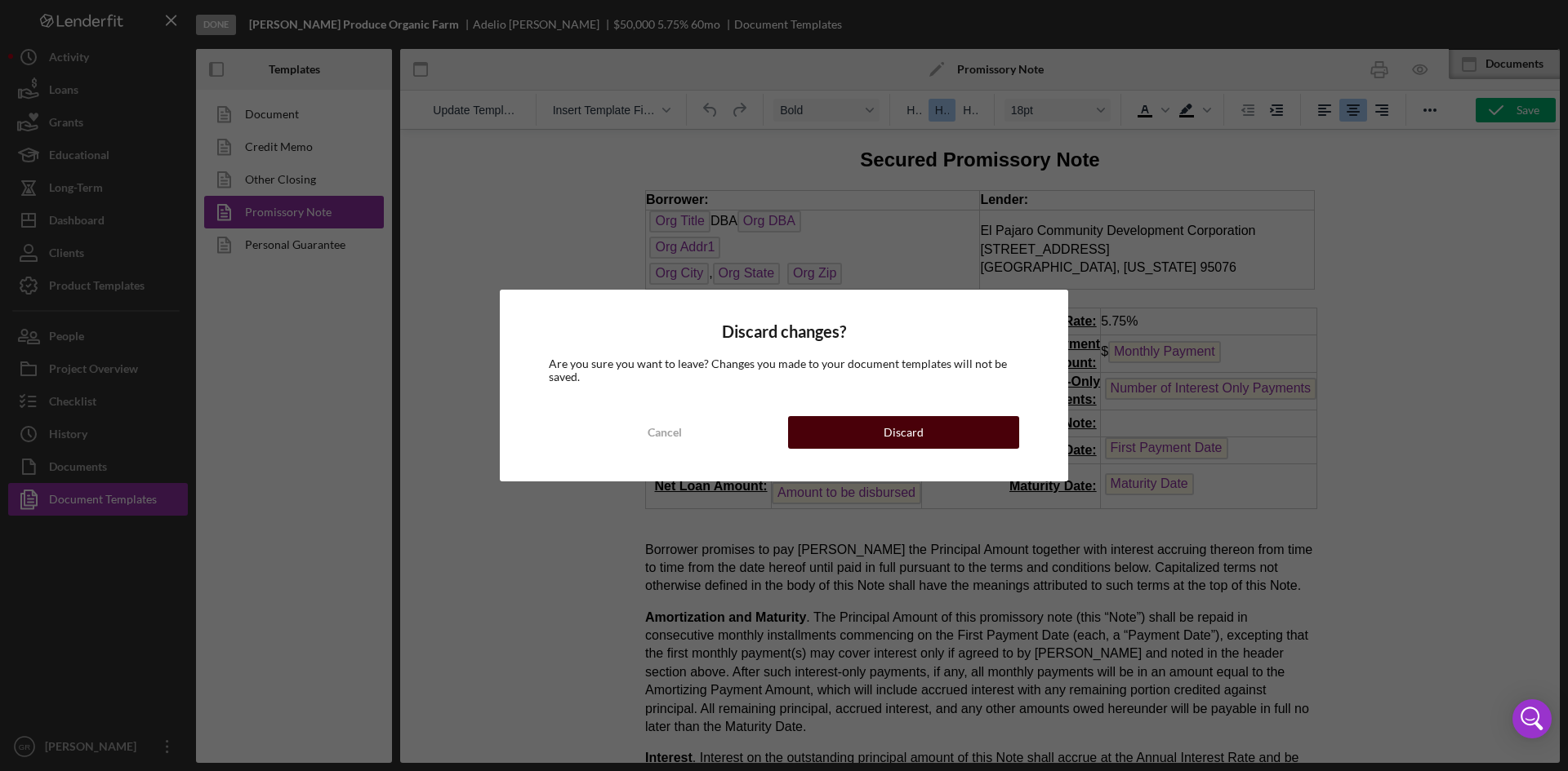
click at [871, 429] on button "Discard" at bounding box center [903, 433] width 231 height 33
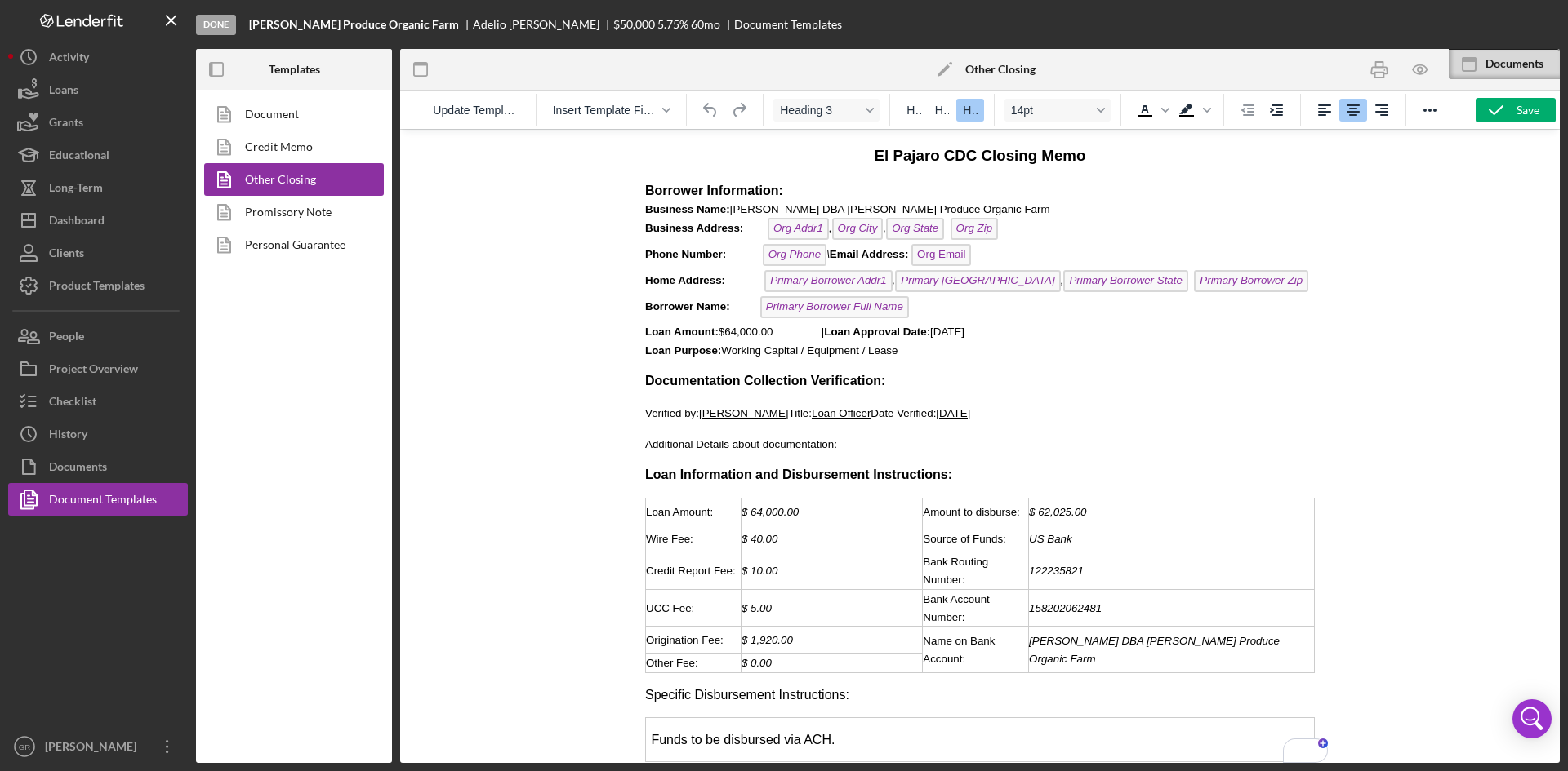
click at [820, 335] on span "Loan Amount: $64,000.00 | Loan Approval Date: [DATE]" at bounding box center [804, 332] width 319 height 12
click at [815, 335] on span "Loan Amount: $64,000.00 | Loan Approval Date: [DATE]" at bounding box center [804, 332] width 319 height 12
click at [898, 355] on span "Loan Purpose: Working Capital / Equipment / Lease" at bounding box center [771, 351] width 252 height 12
click at [547, 373] on div at bounding box center [980, 446] width 1160 height 634
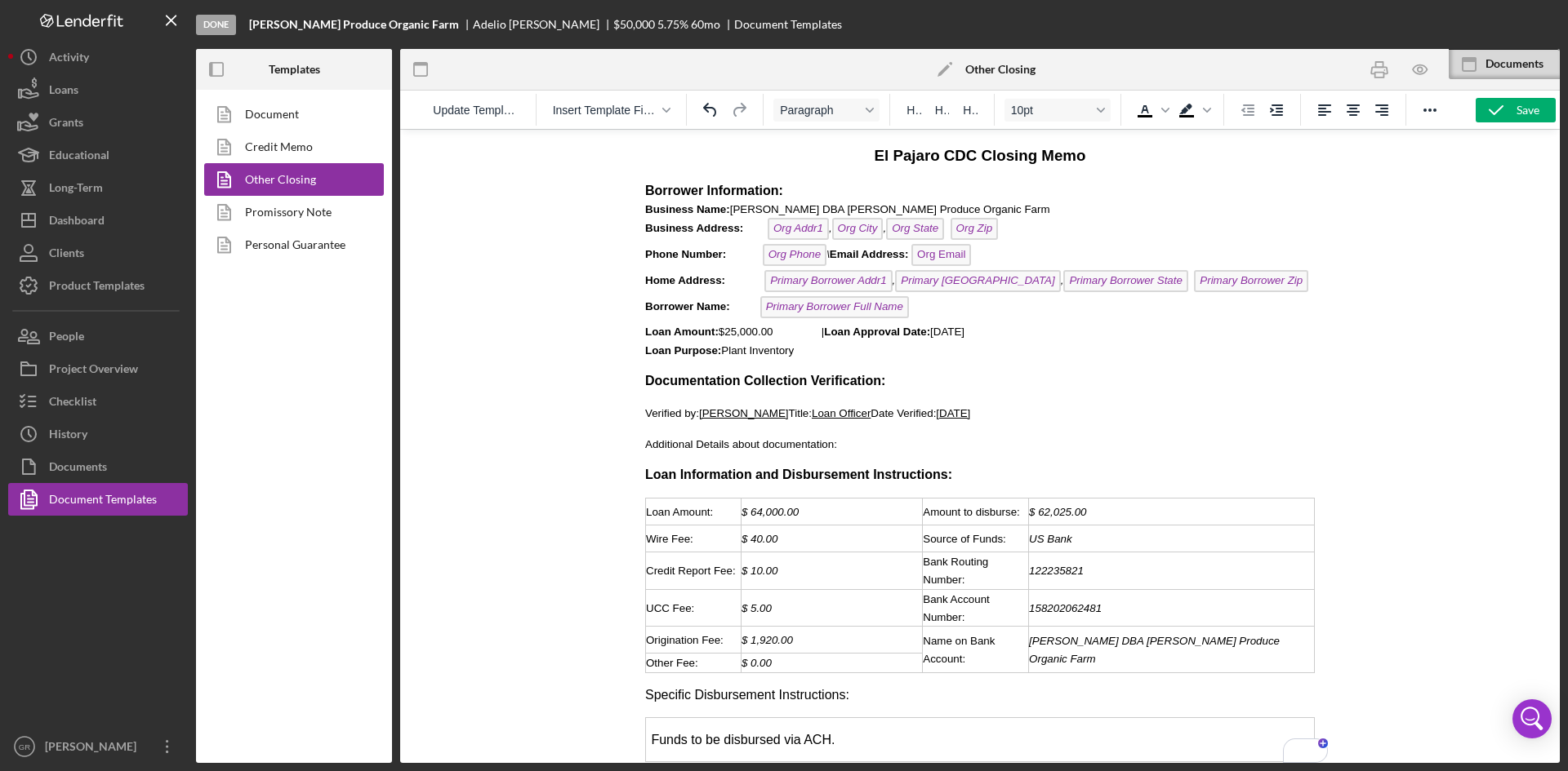
click at [970, 407] on span "[DATE]" at bounding box center [953, 413] width 35 height 12
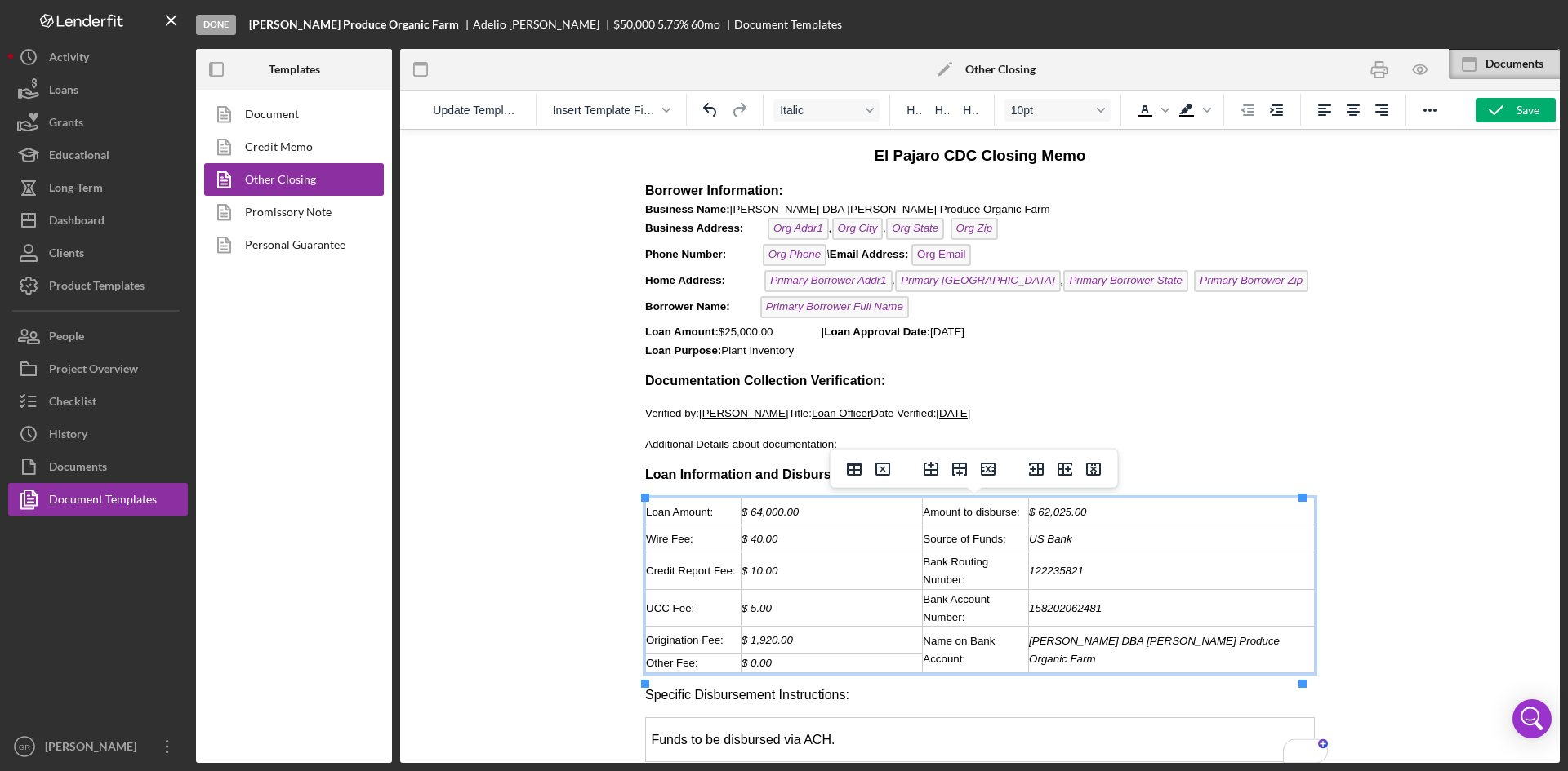
click at [848, 518] on div "$ 64,000.00" at bounding box center [832, 511] width 180 height 18
click at [761, 511] on span "$ 64,000.00" at bounding box center [771, 512] width 57 height 12
click at [795, 649] on div "$ 1,920.00" at bounding box center [832, 639] width 180 height 18
click at [1116, 525] on td "$ 62,025.00" at bounding box center [1172, 511] width 286 height 27
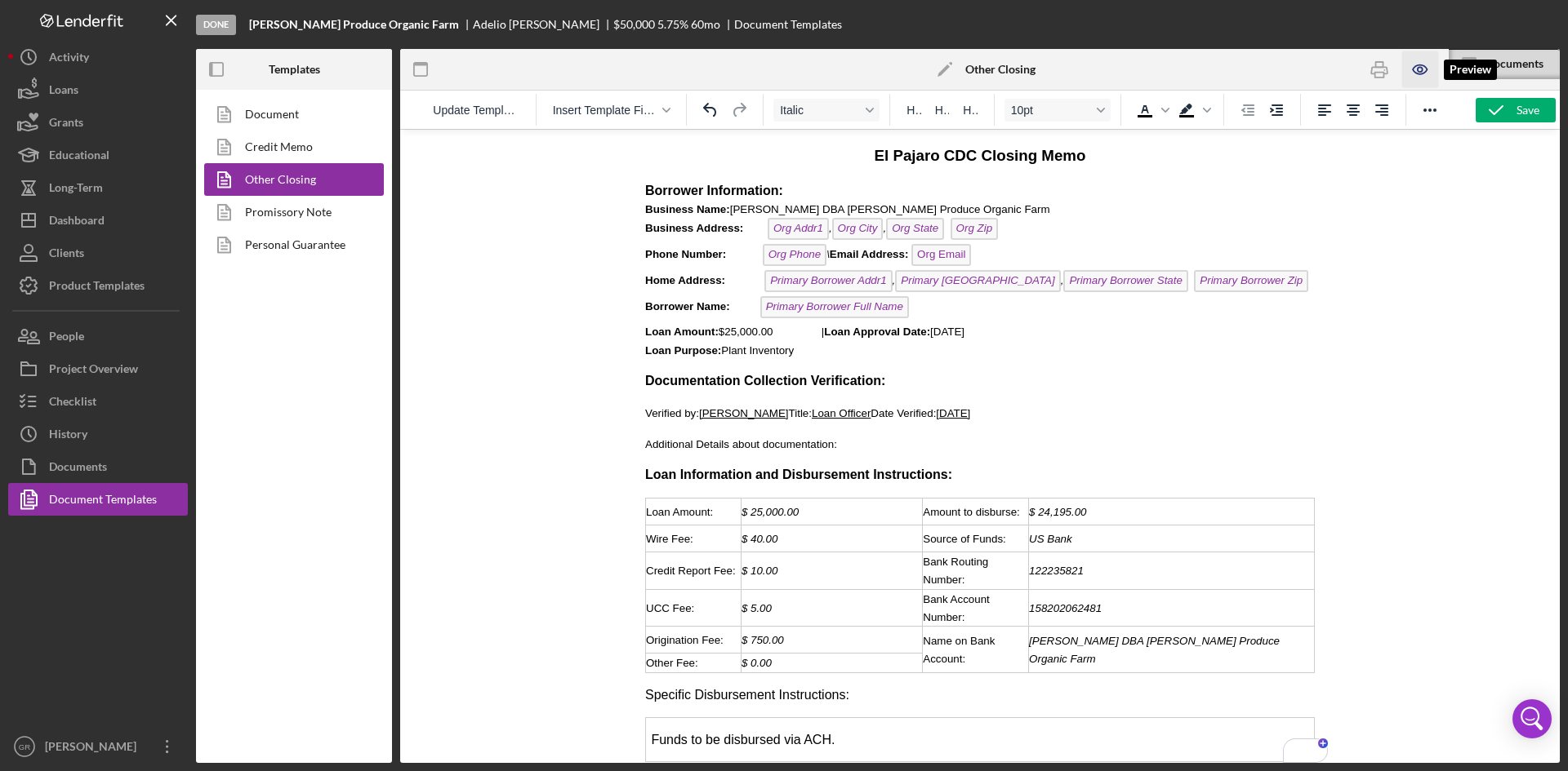
click at [1425, 76] on icon "button" at bounding box center [1420, 69] width 36 height 36
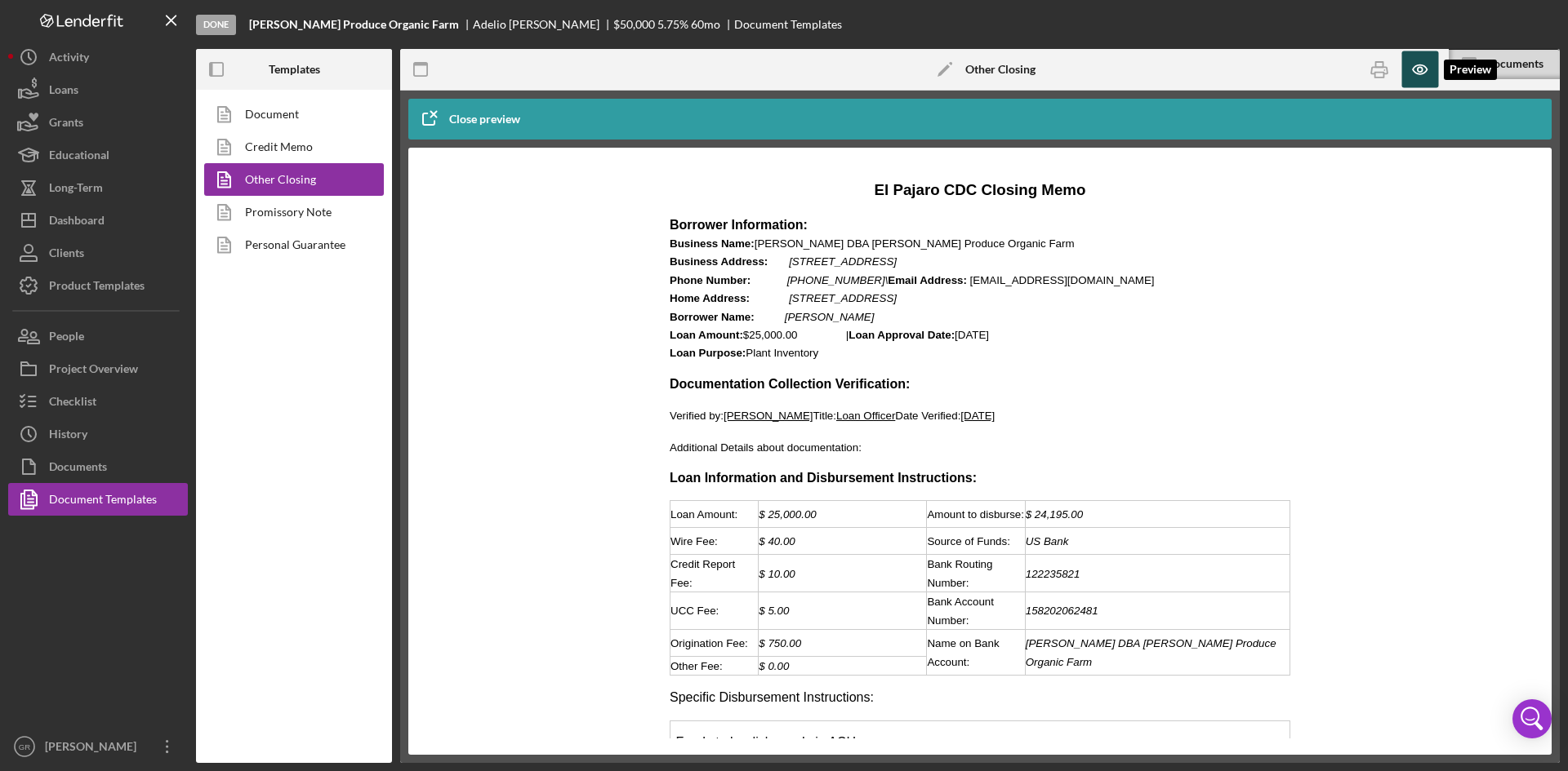
click at [1425, 76] on icon "button" at bounding box center [1420, 69] width 36 height 36
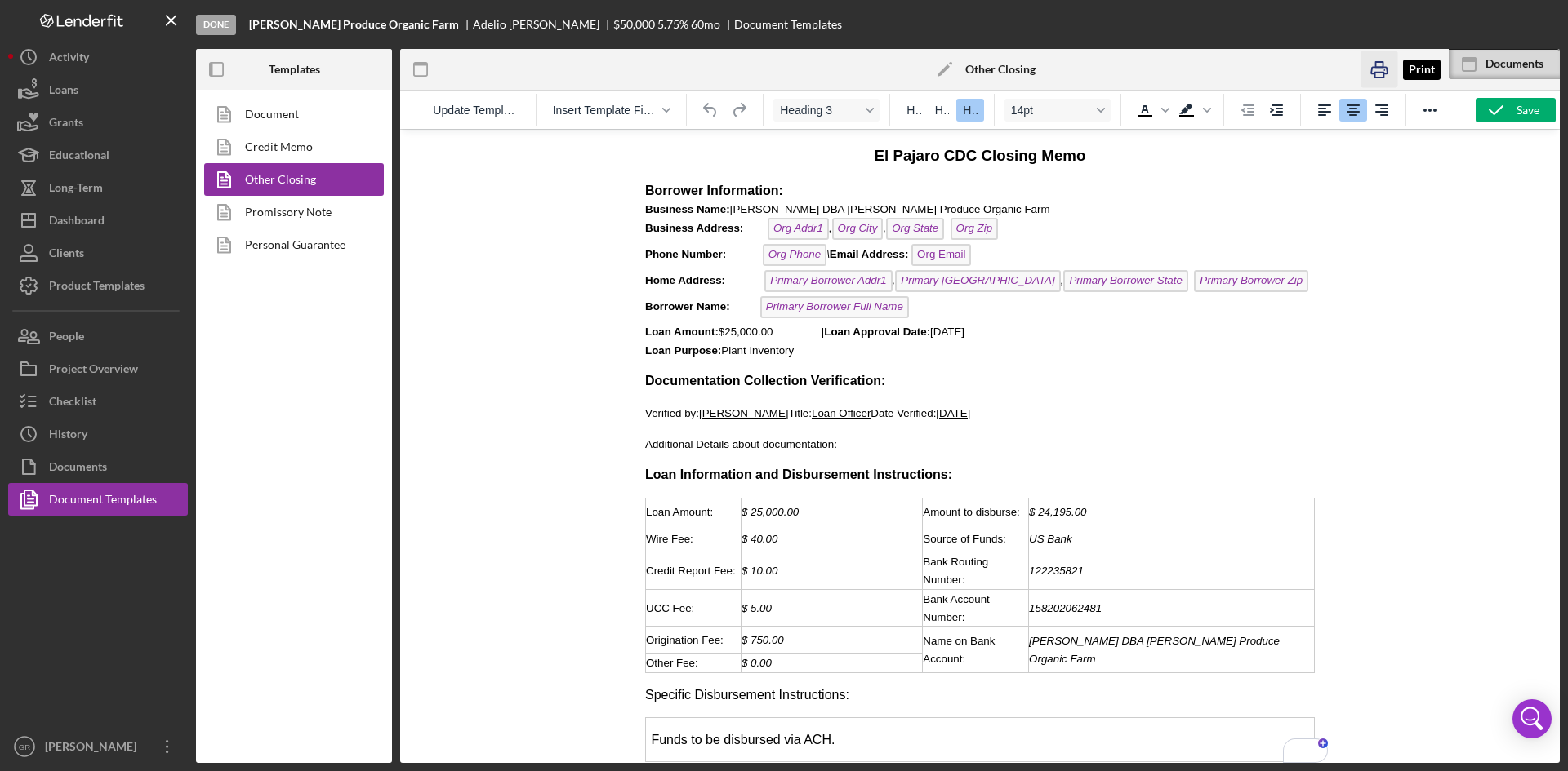
drag, startPoint x: 1374, startPoint y: 74, endPoint x: 582, endPoint y: 538, distance: 917.9
click at [1374, 74] on g "button" at bounding box center [1379, 70] width 16 height 16
click at [965, 334] on span "Loan Amount: $25,000.00 | Loan Approval Date: [DATE]" at bounding box center [804, 332] width 319 height 12
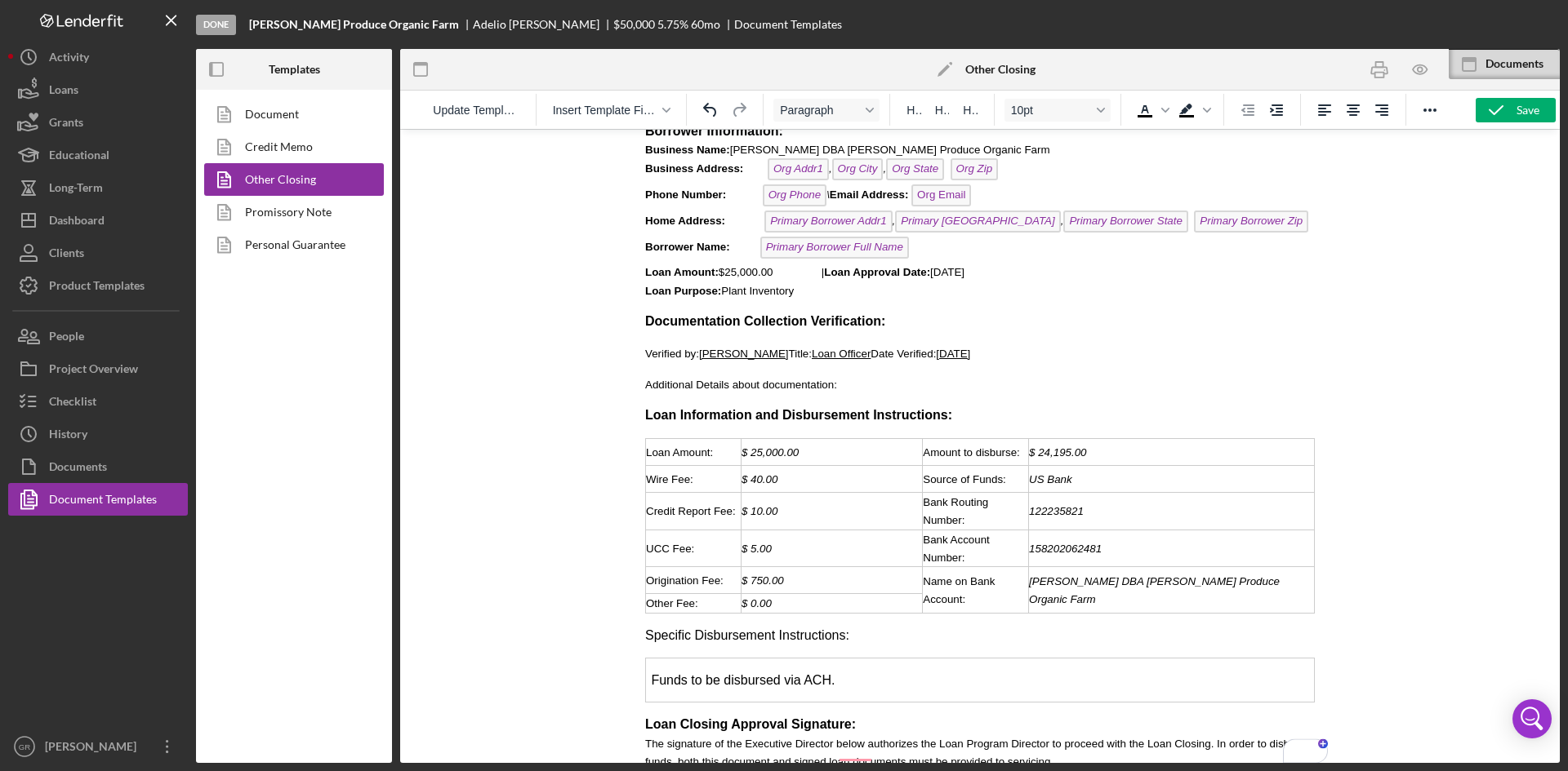
scroll to position [81, 0]
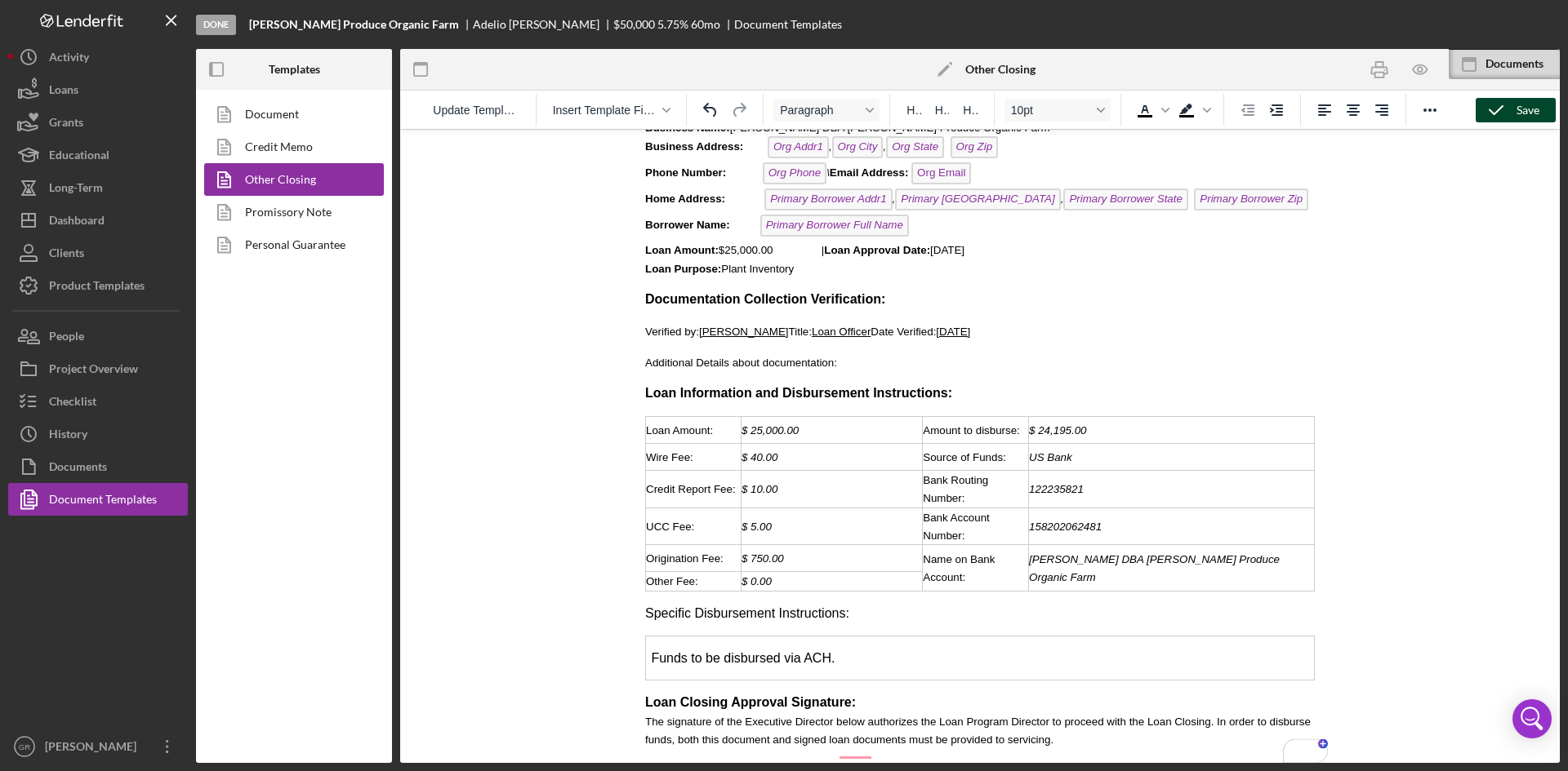
click at [1511, 107] on icon "button" at bounding box center [1496, 110] width 41 height 41
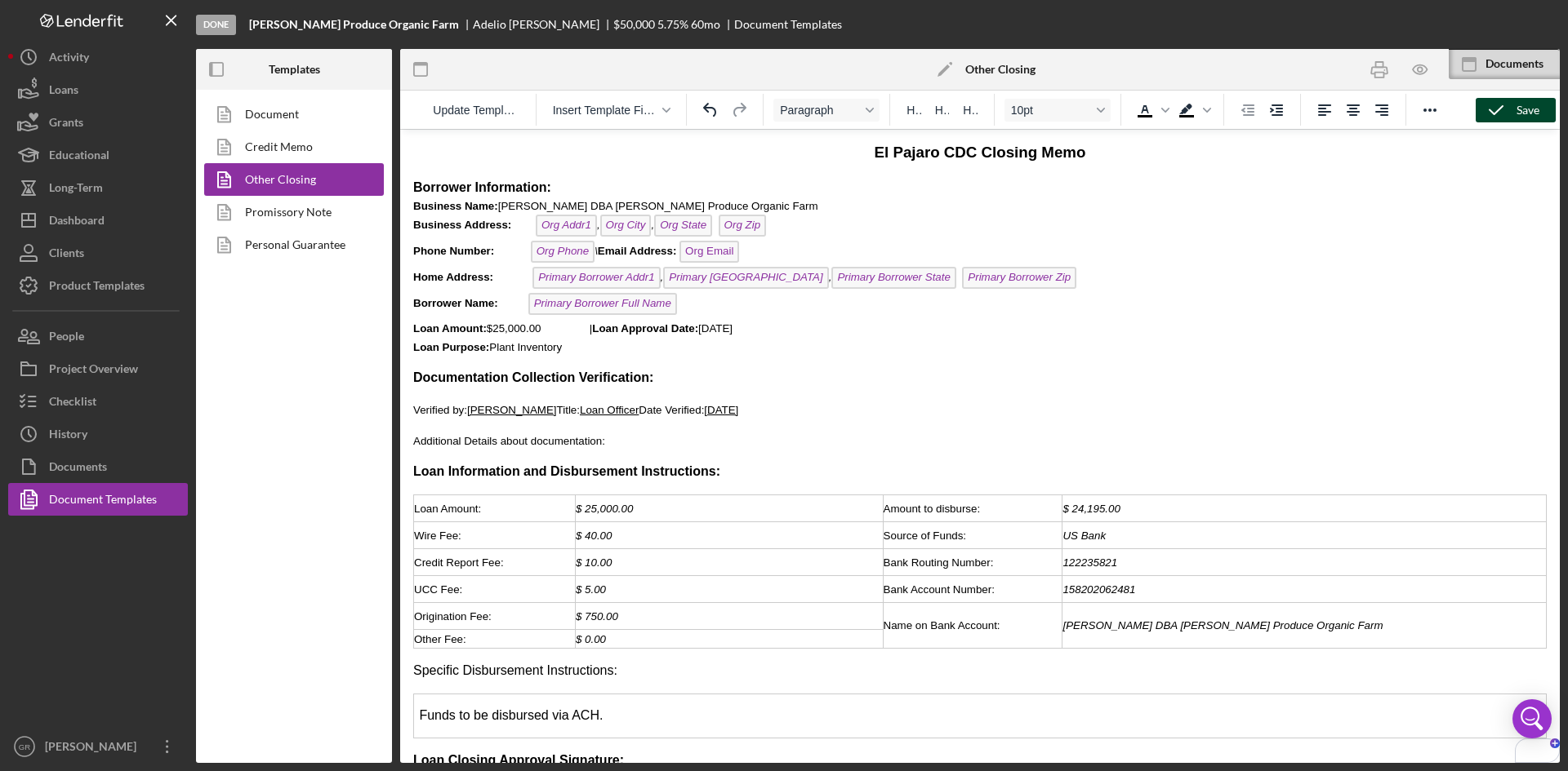
scroll to position [0, 0]
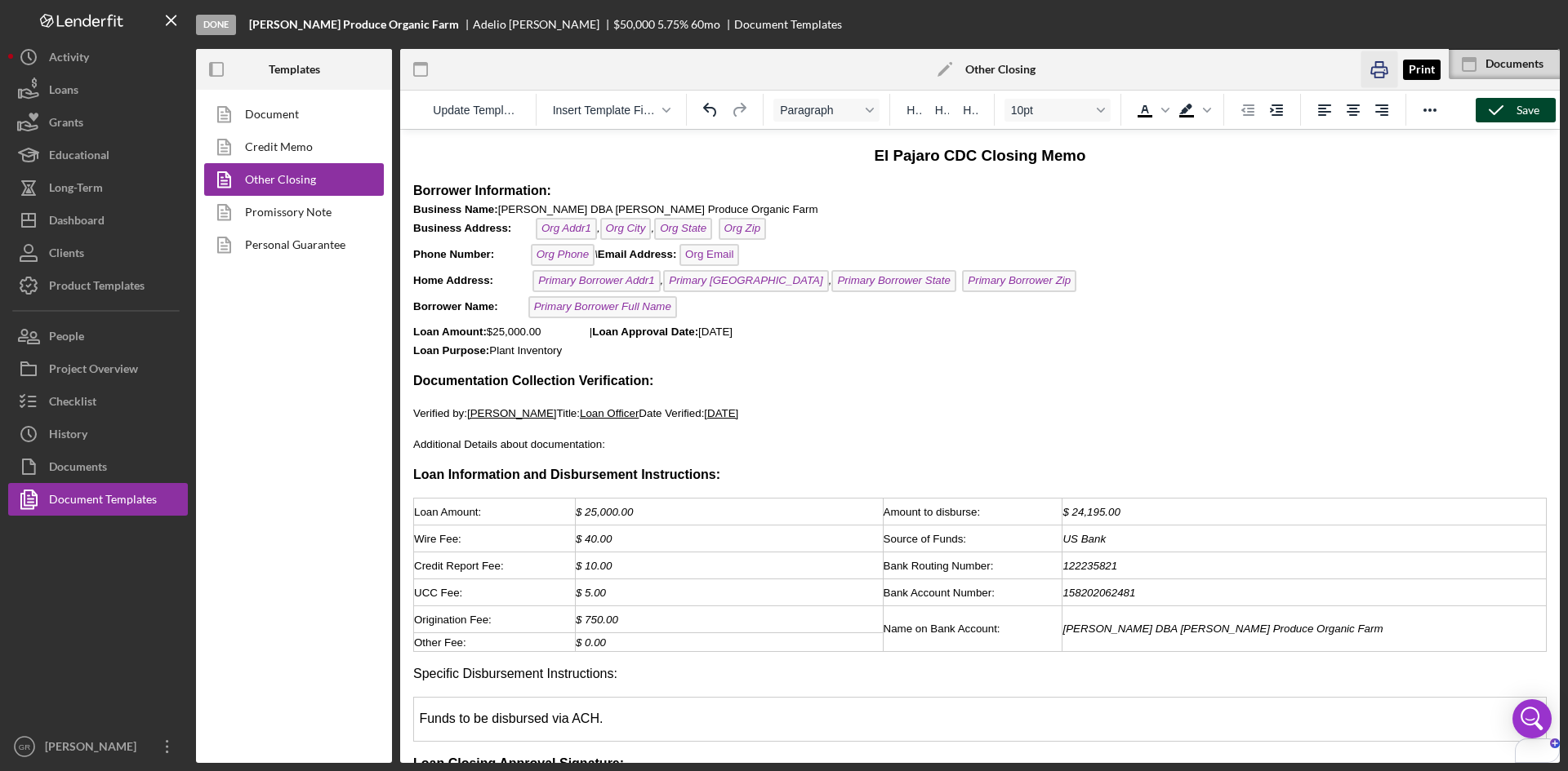
drag, startPoint x: 1377, startPoint y: 83, endPoint x: 811, endPoint y: 537, distance: 725.6
click at [1377, 83] on icon "button" at bounding box center [1379, 69] width 36 height 36
